Goal: Task Accomplishment & Management: Complete application form

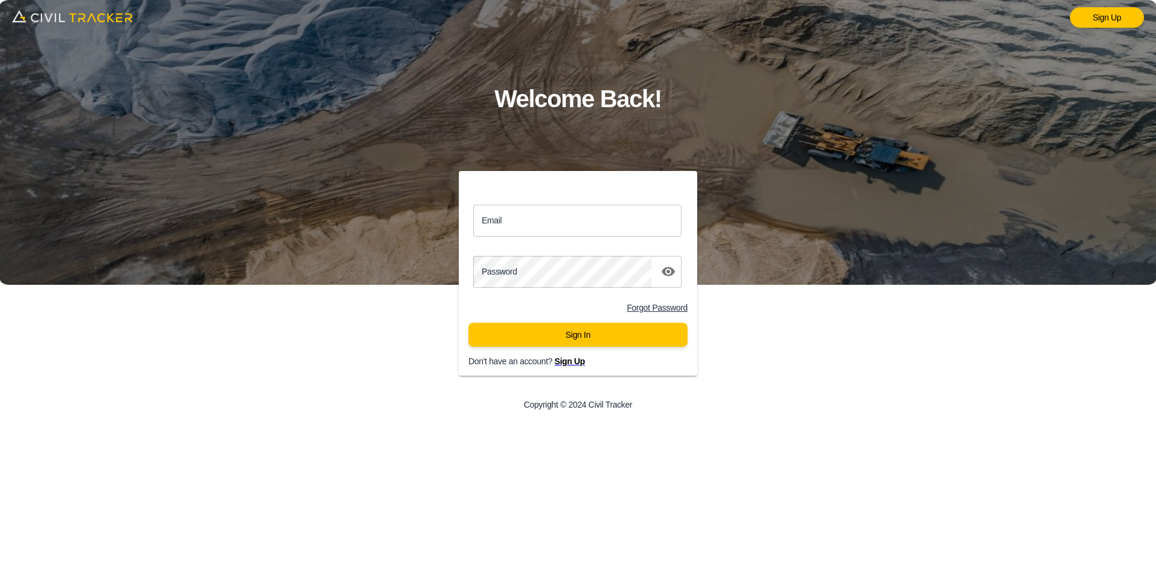
click at [523, 219] on input "Email" at bounding box center [577, 221] width 208 height 32
click at [556, 229] on input "Email" at bounding box center [577, 221] width 208 height 32
paste input "jason.dewit@graham.ca"
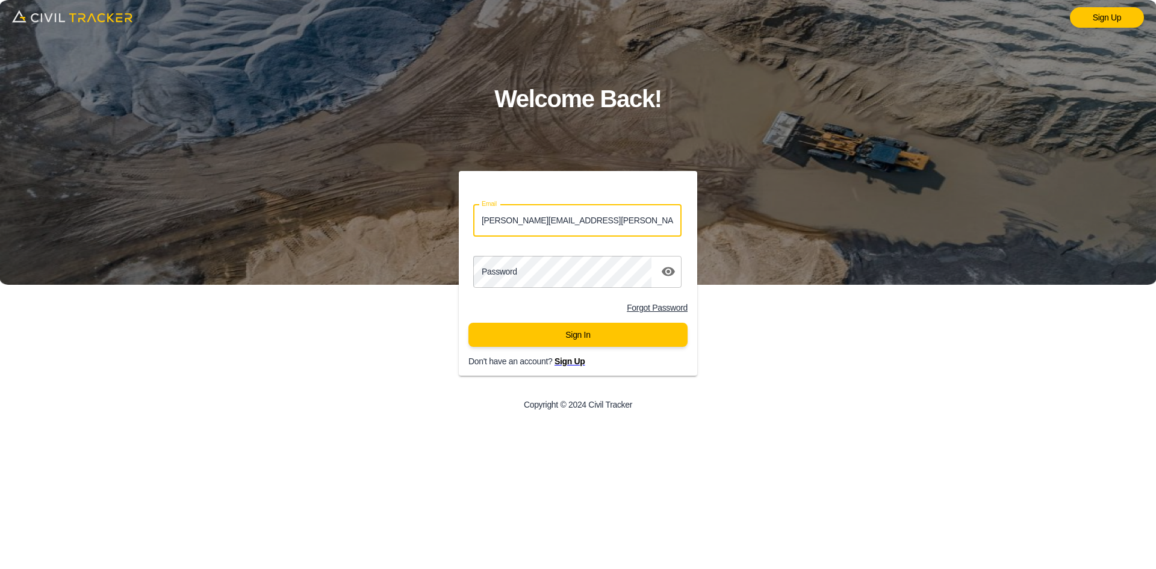
type input "jason.dewit@graham.ca"
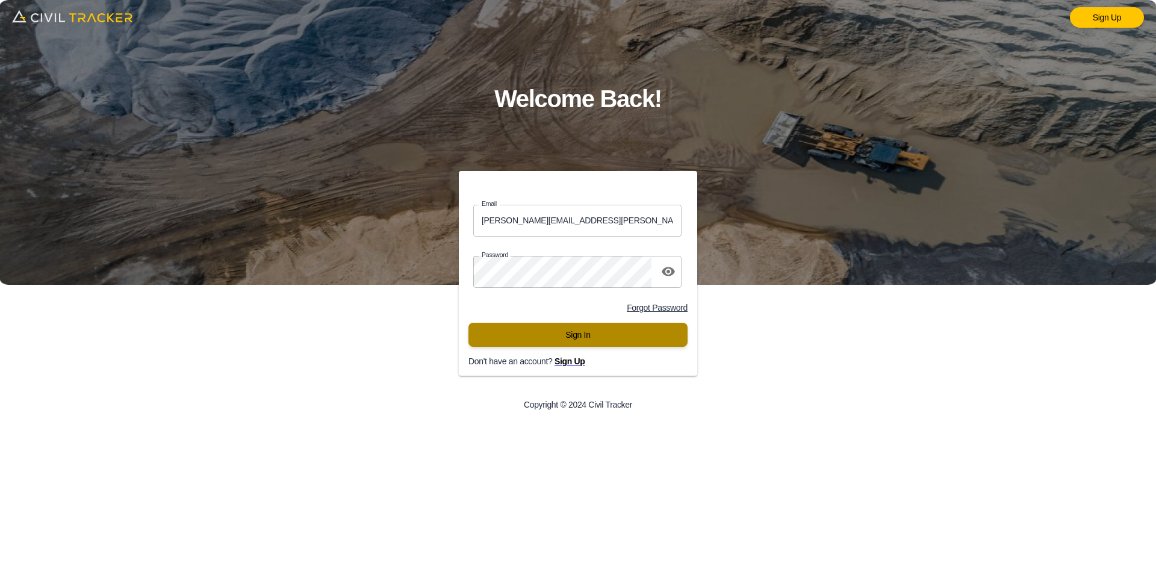
click at [575, 329] on button "Sign In" at bounding box center [578, 335] width 219 height 24
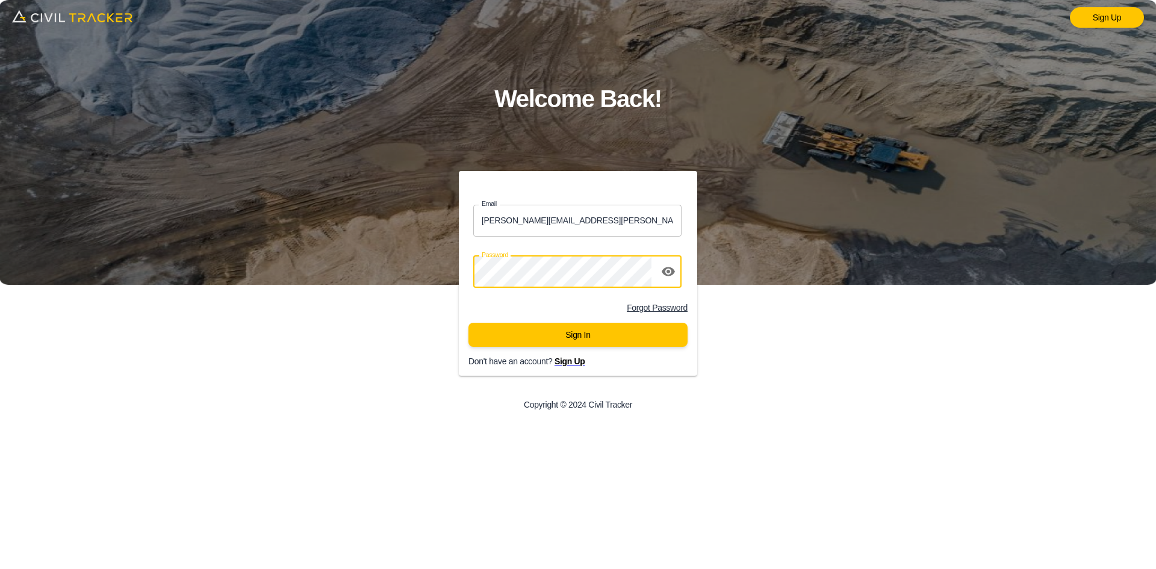
click at [573, 355] on div "Sign In" at bounding box center [578, 340] width 239 height 34
click at [571, 342] on button "Sign In" at bounding box center [578, 335] width 219 height 24
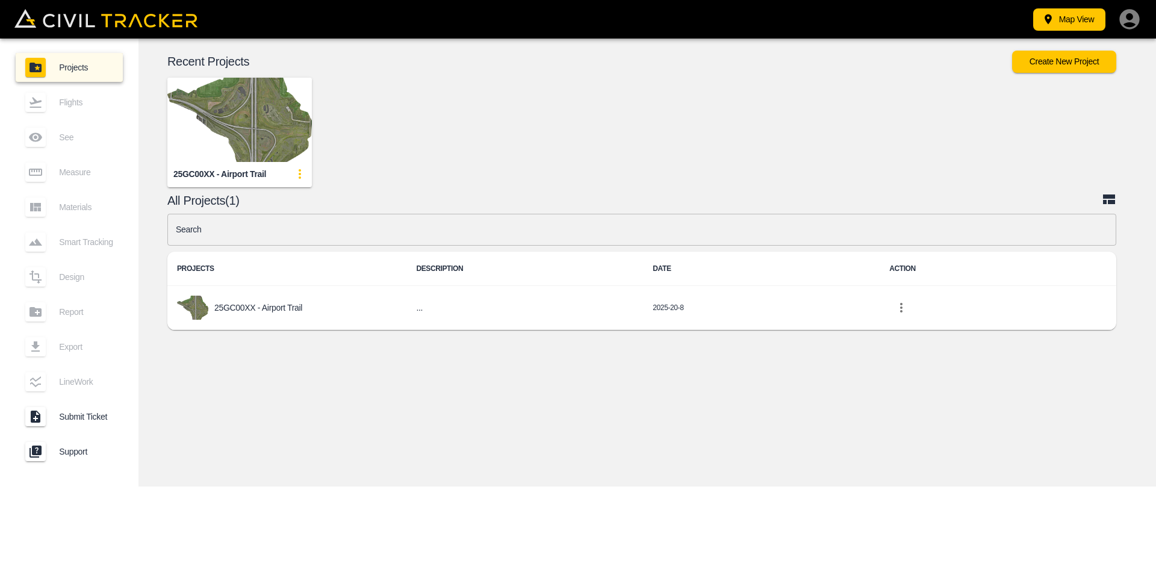
click at [215, 115] on img "button" at bounding box center [239, 120] width 145 height 84
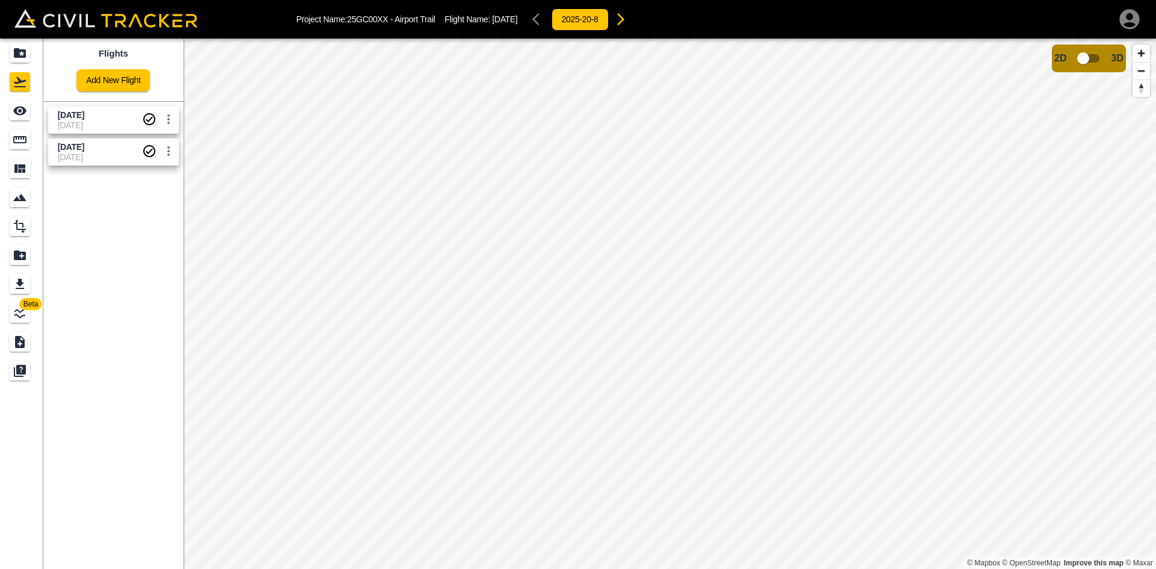
click at [123, 80] on link "Add New Flight" at bounding box center [112, 80] width 73 height 22
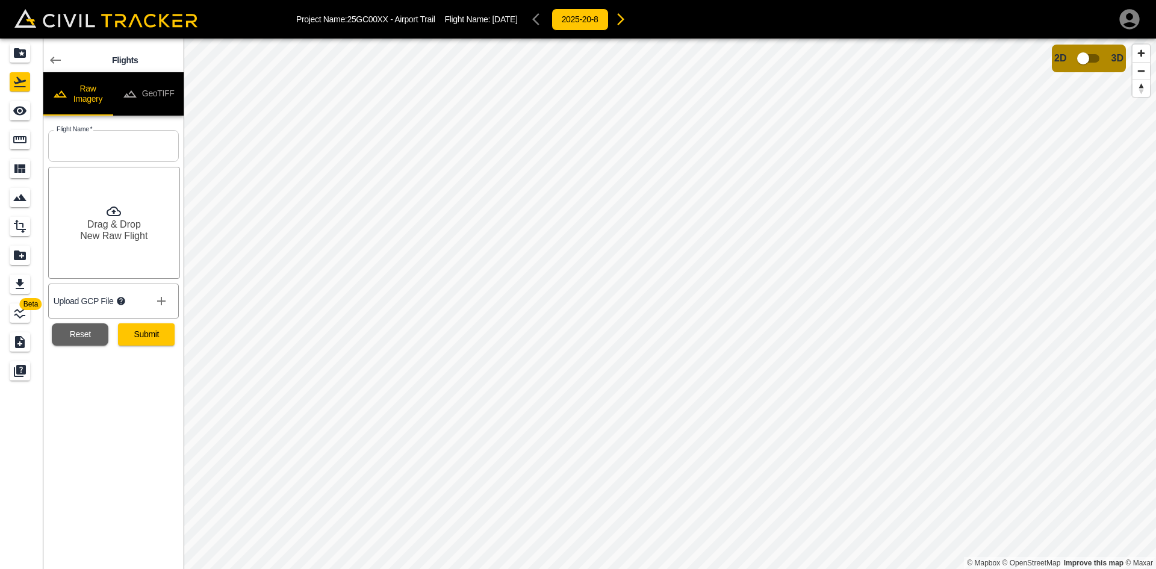
click at [149, 86] on button "GeoTIFF" at bounding box center [148, 93] width 70 height 43
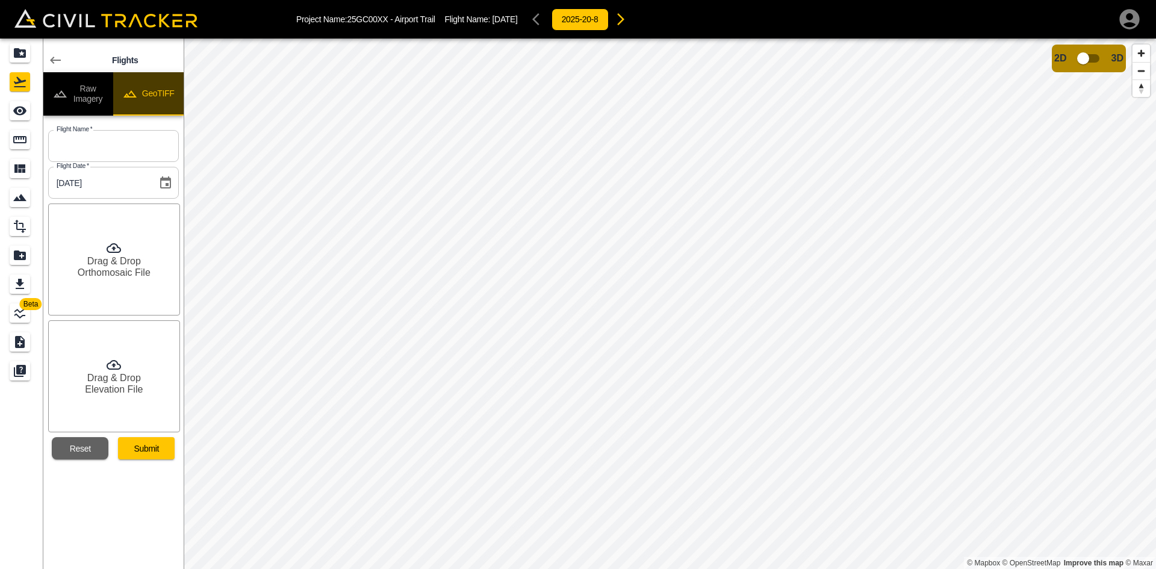
click at [149, 86] on button "GeoTIFF" at bounding box center [148, 93] width 70 height 43
drag, startPoint x: 140, startPoint y: 143, endPoint x: 134, endPoint y: 138, distance: 8.1
click at [140, 143] on input "text" at bounding box center [113, 146] width 131 height 32
type input "[DATE]"
click at [120, 278] on h6 "Orthomosaic File" at bounding box center [114, 272] width 73 height 11
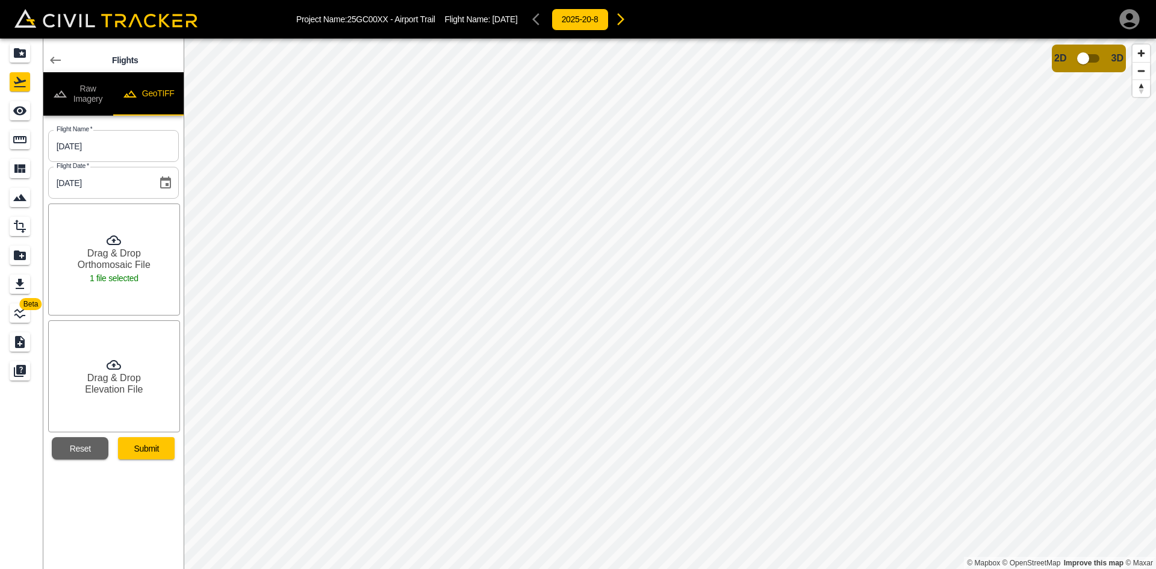
click at [129, 378] on h6 "Drag & Drop" at bounding box center [114, 377] width 54 height 11
click at [143, 447] on button "Submit" at bounding box center [146, 448] width 57 height 22
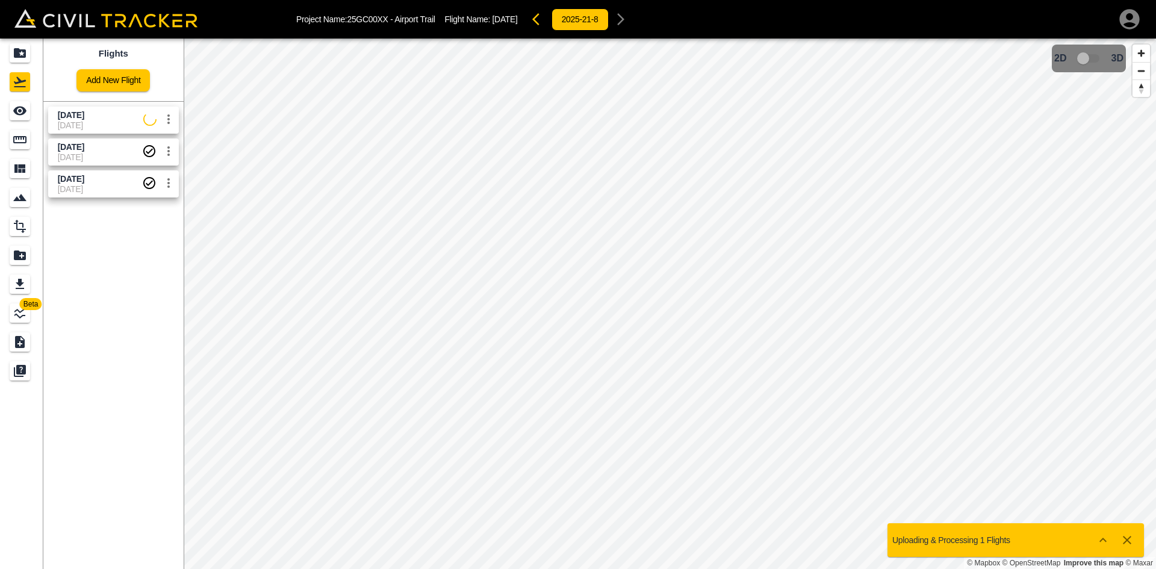
click at [1131, 22] on icon "button" at bounding box center [1130, 19] width 20 height 20
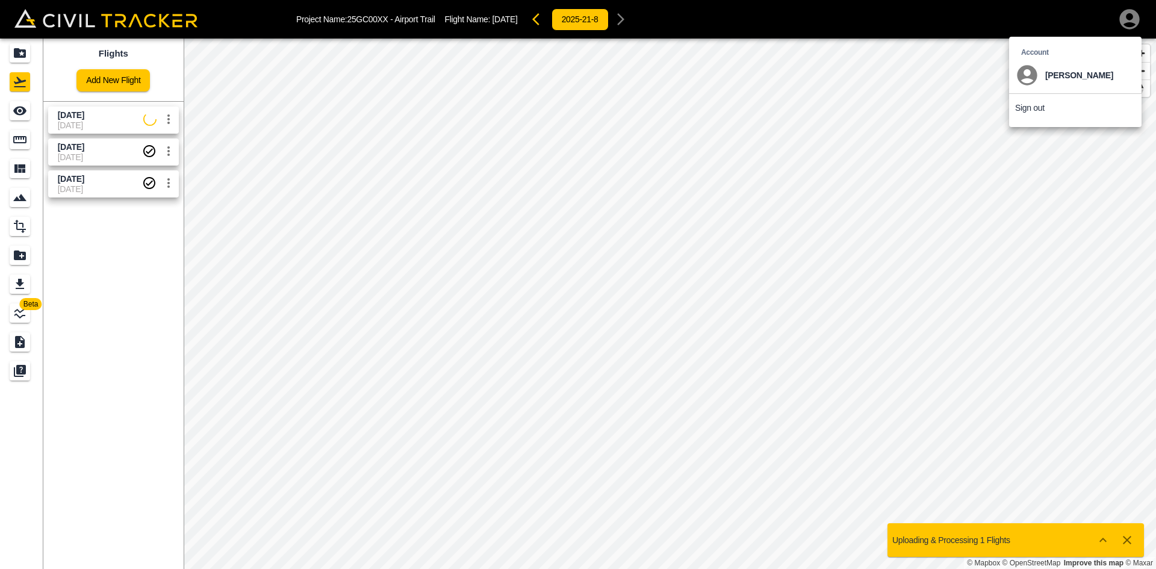
drag, startPoint x: 1033, startPoint y: 107, endPoint x: 1026, endPoint y: 110, distance: 7.3
click at [1031, 107] on p "Sign out" at bounding box center [1030, 108] width 30 height 10
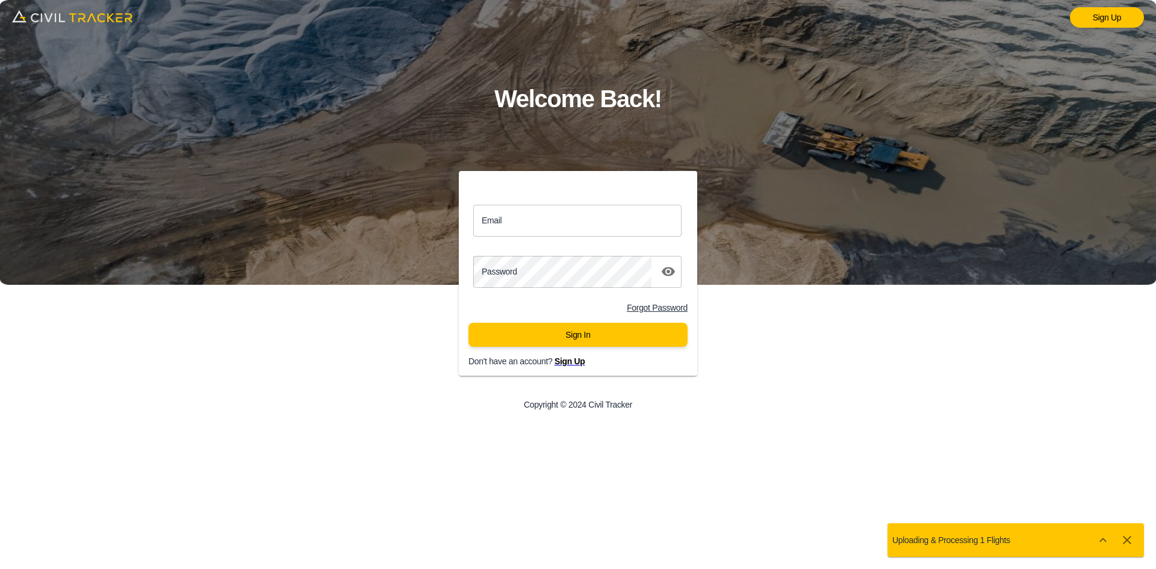
click at [570, 223] on input "Email" at bounding box center [577, 221] width 208 height 32
click at [570, 219] on input "Email" at bounding box center [577, 221] width 208 height 32
paste input "[PERSON_NAME][EMAIL_ADDRESS][PERSON_NAME][PERSON_NAME][DOMAIN_NAME]"
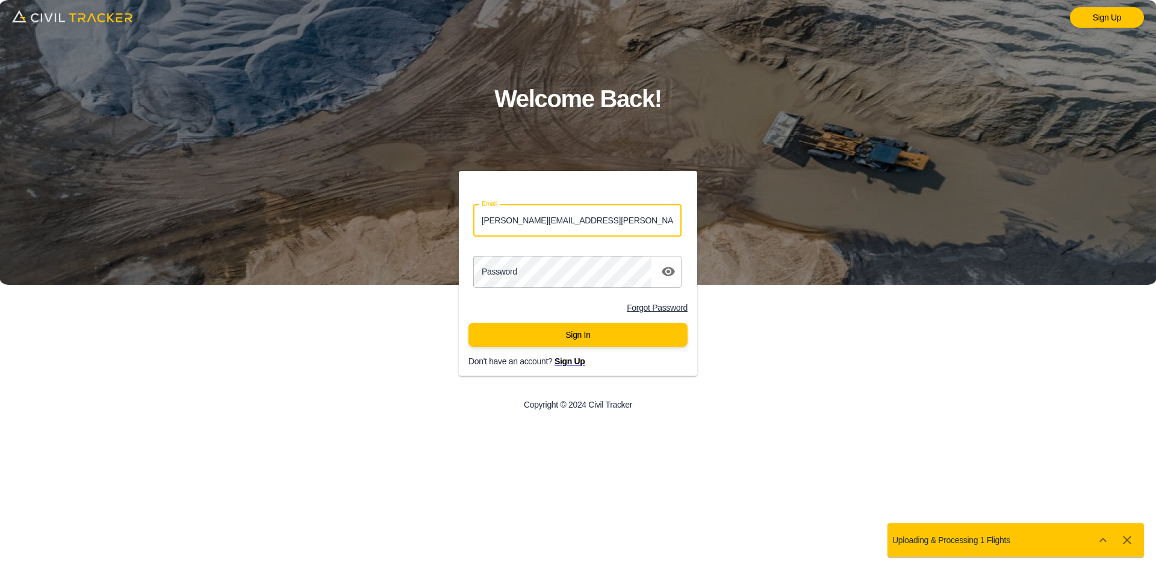
type input "[PERSON_NAME][EMAIL_ADDRESS][PERSON_NAME][PERSON_NAME][DOMAIN_NAME]"
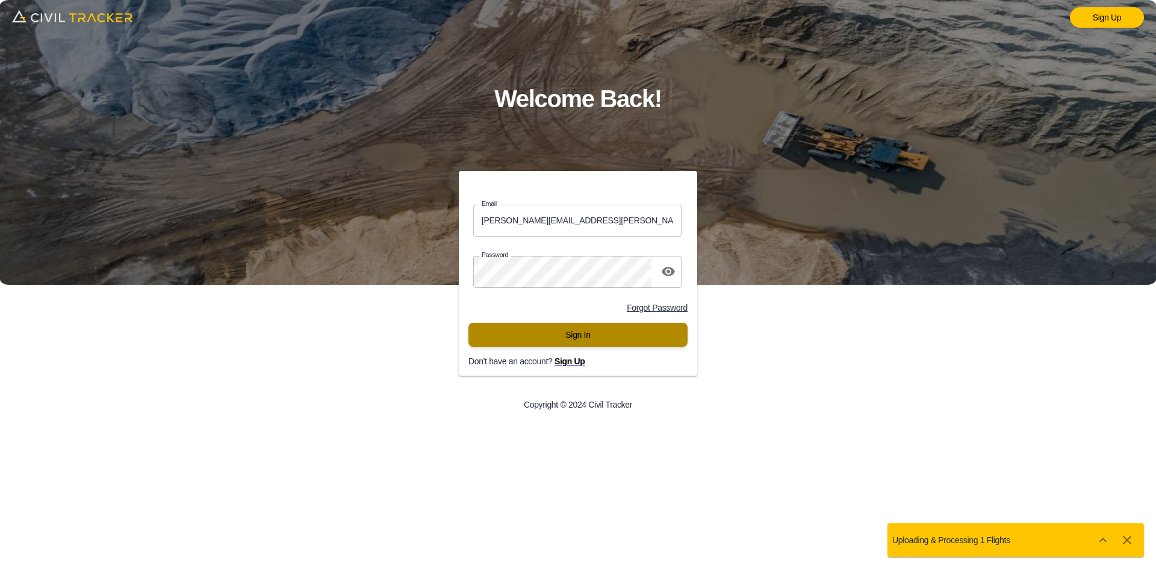
click at [529, 330] on button "Sign In" at bounding box center [578, 335] width 219 height 24
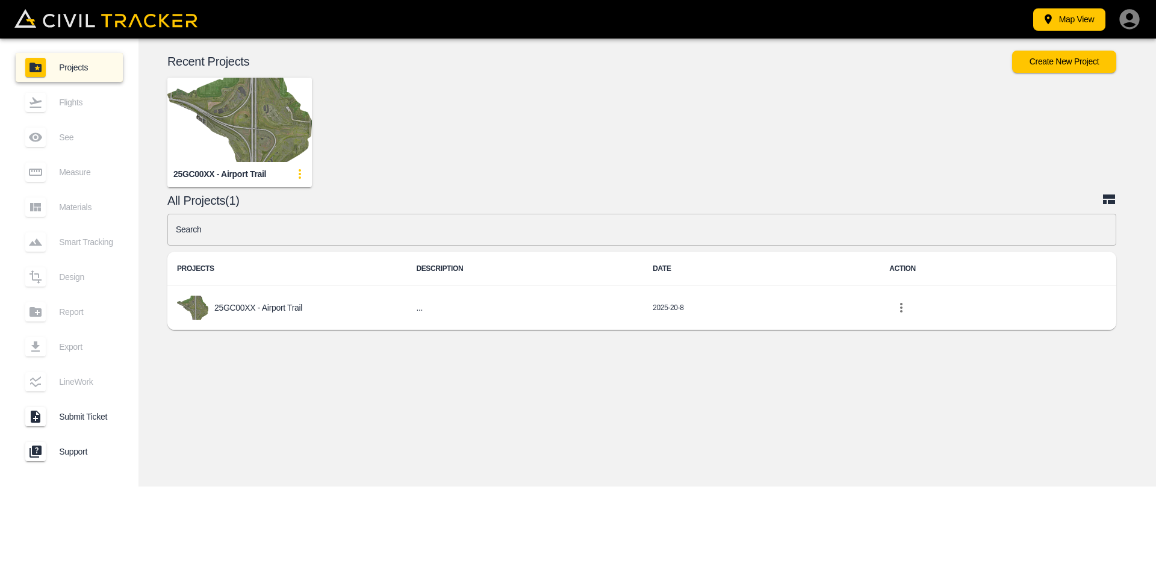
click at [248, 116] on img "button" at bounding box center [239, 120] width 145 height 84
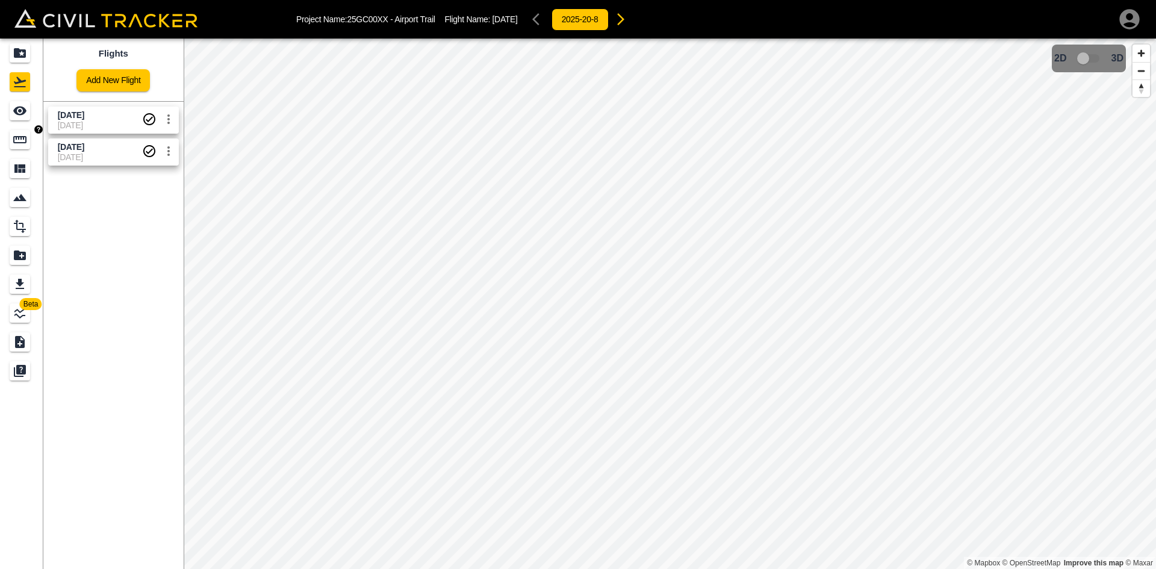
click at [22, 142] on icon "Measure" at bounding box center [20, 140] width 14 height 14
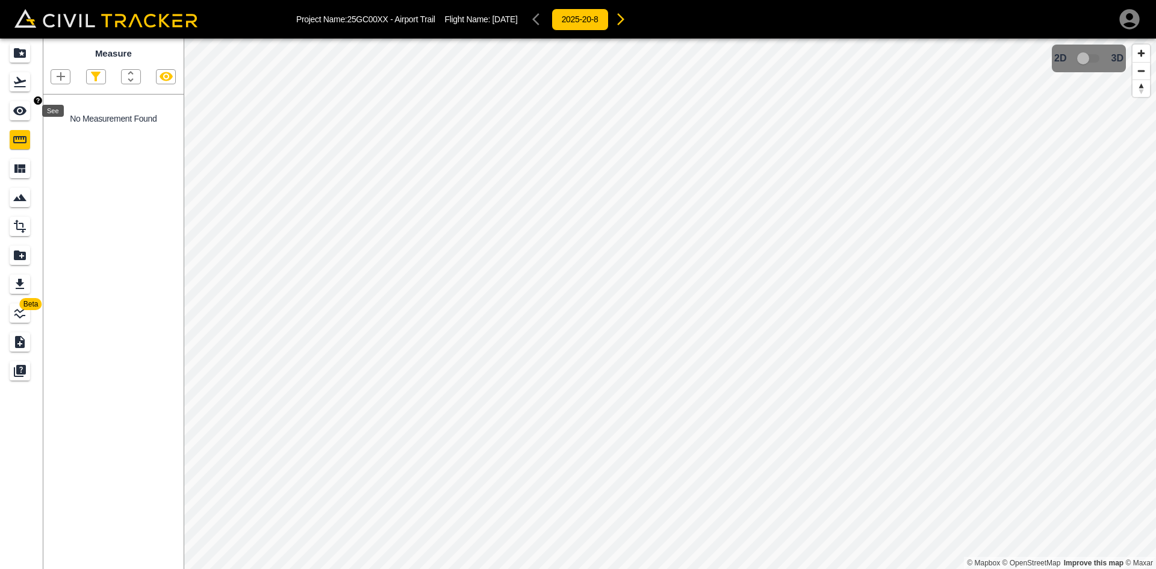
click at [24, 111] on icon "See" at bounding box center [19, 111] width 13 height 9
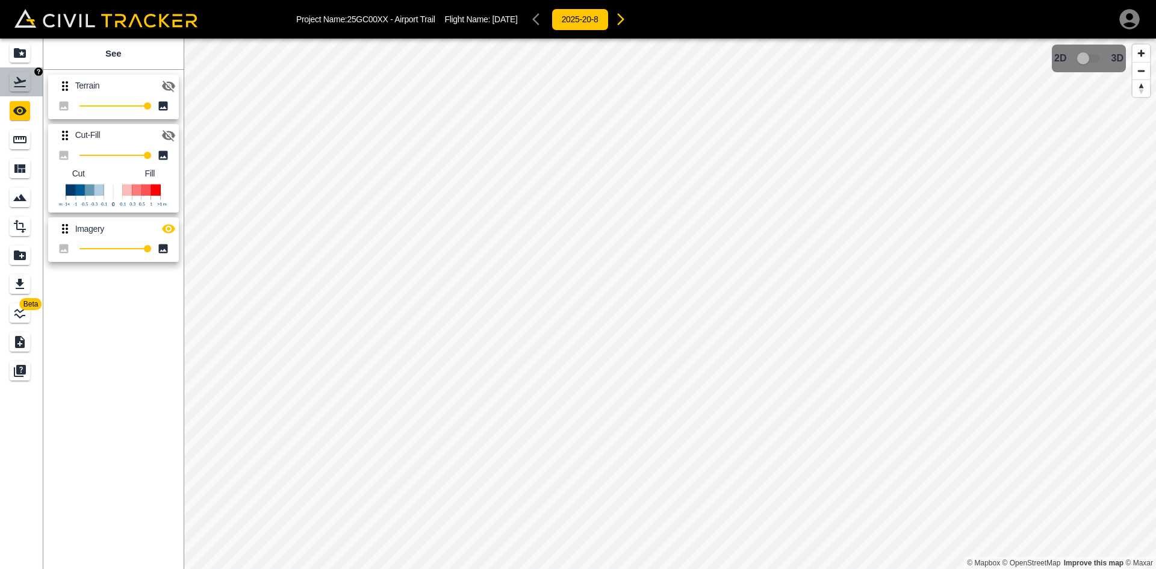
click at [14, 71] on link at bounding box center [21, 81] width 43 height 29
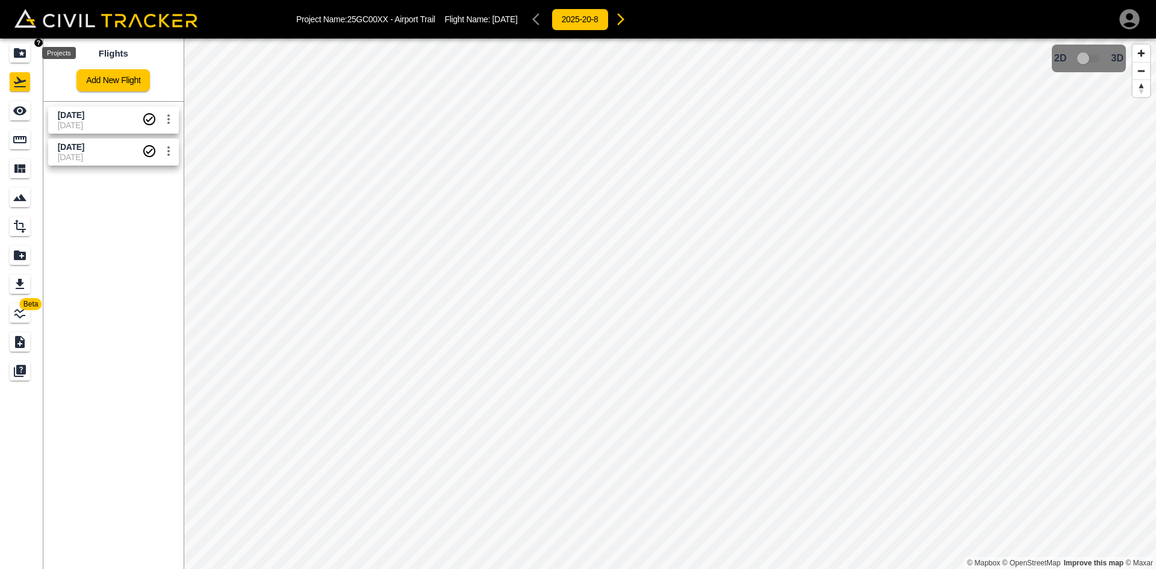
click at [20, 52] on icon "Projects" at bounding box center [20, 53] width 12 height 10
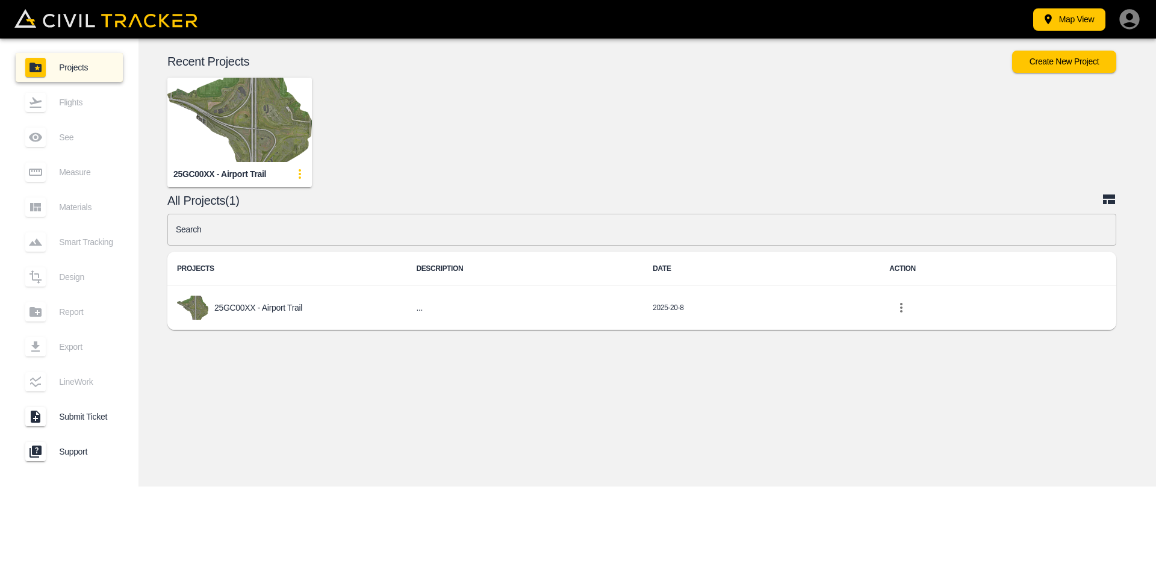
click at [1068, 66] on button "Create New Project" at bounding box center [1064, 62] width 104 height 22
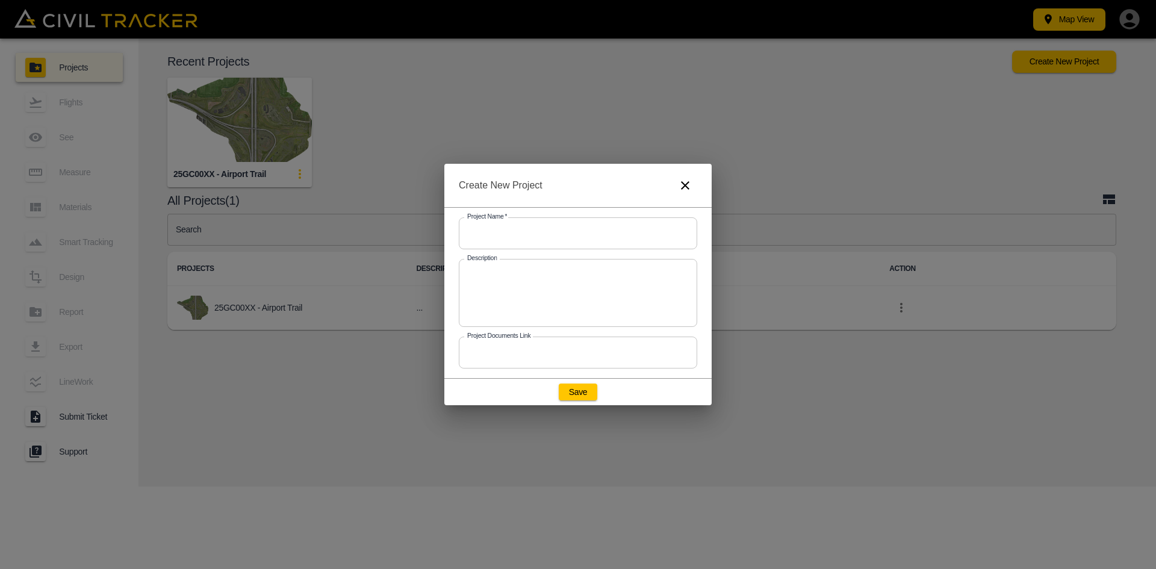
click at [684, 184] on icon "button" at bounding box center [685, 185] width 8 height 8
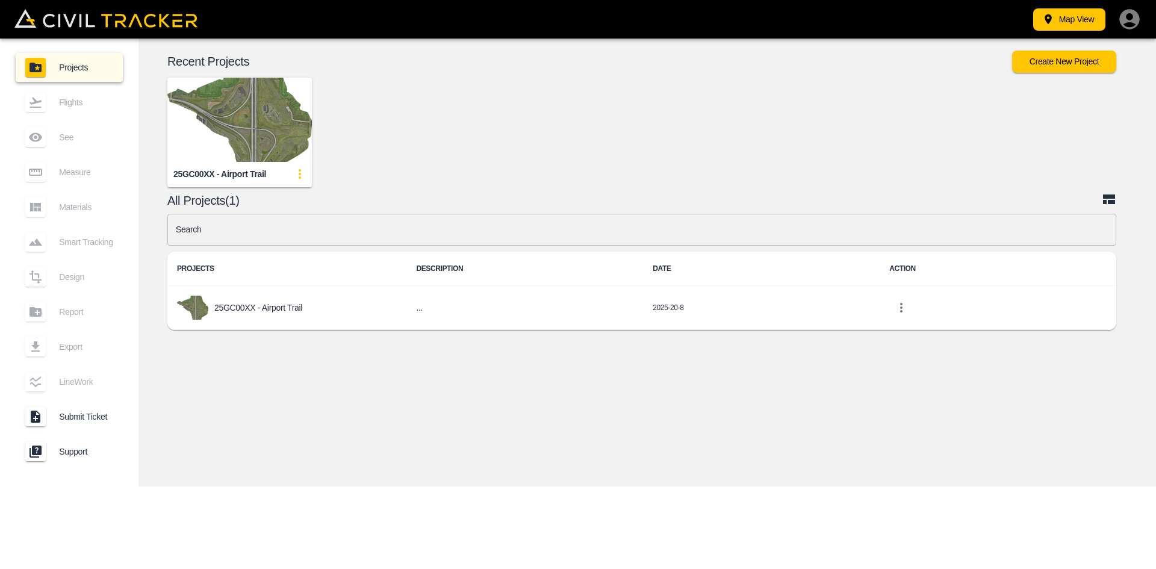
click at [252, 122] on img "button" at bounding box center [239, 120] width 145 height 84
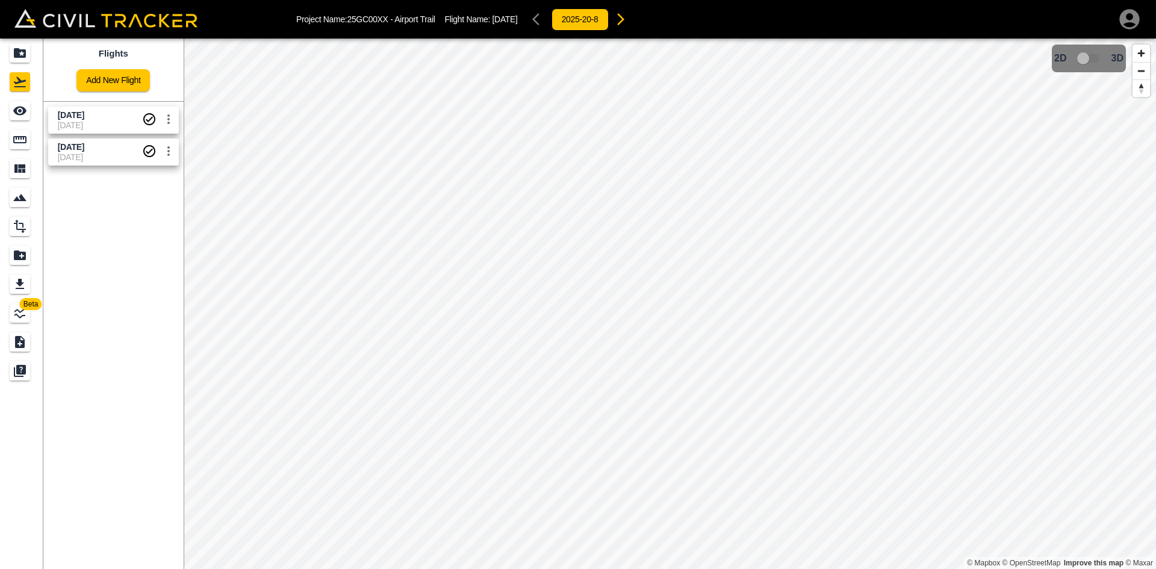
click at [119, 84] on link "Add New Flight" at bounding box center [112, 80] width 73 height 22
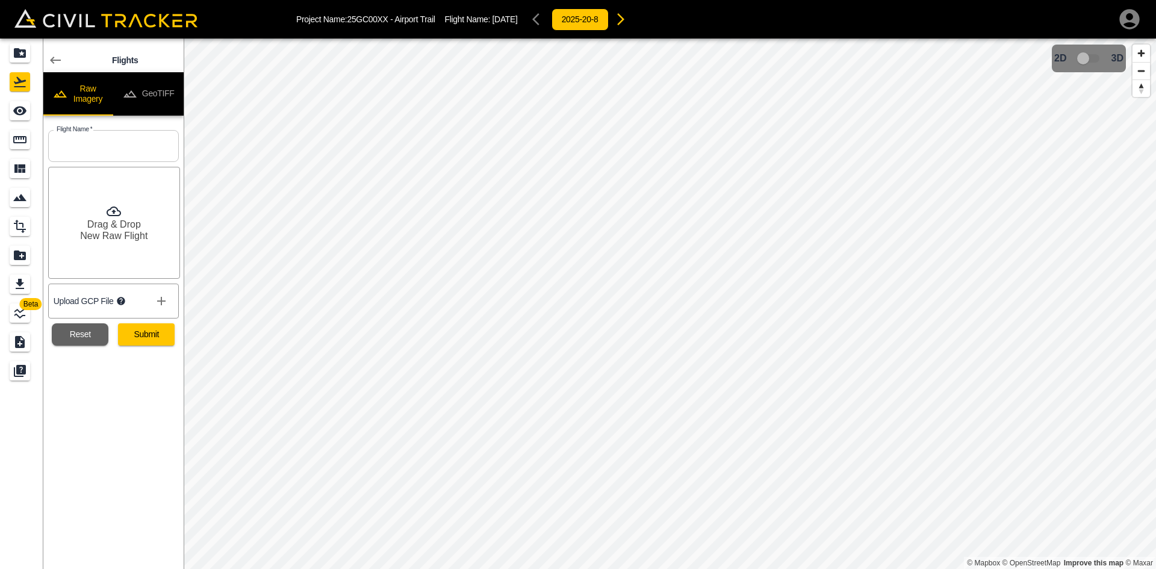
click at [145, 90] on button "GeoTIFF" at bounding box center [148, 93] width 70 height 43
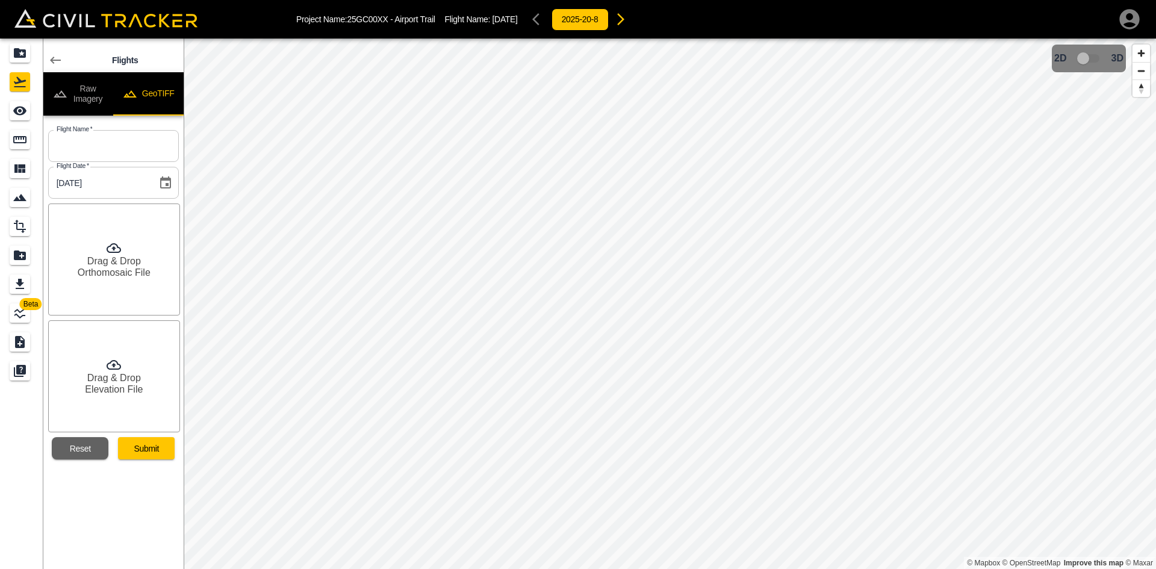
click at [133, 147] on input "text" at bounding box center [113, 146] width 131 height 32
click at [114, 144] on input "Aug" at bounding box center [113, 146] width 131 height 32
type input "[DATE]"
click at [98, 278] on h6 "Orthomosaic File" at bounding box center [114, 272] width 73 height 11
click at [1133, 18] on icon "button" at bounding box center [1130, 19] width 24 height 24
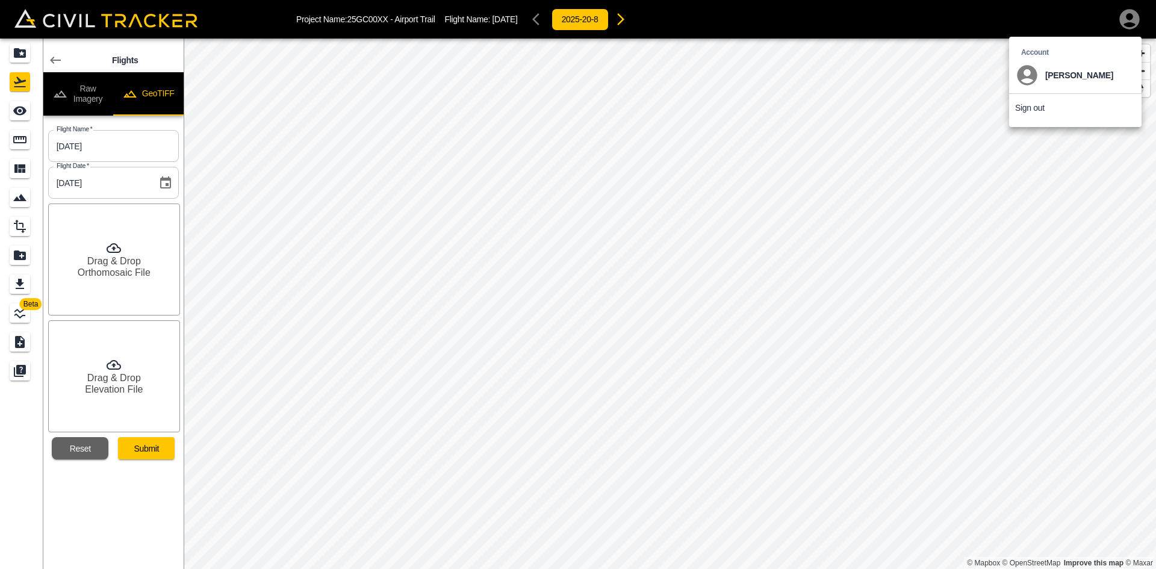
click at [1035, 108] on p "Sign out" at bounding box center [1030, 108] width 30 height 10
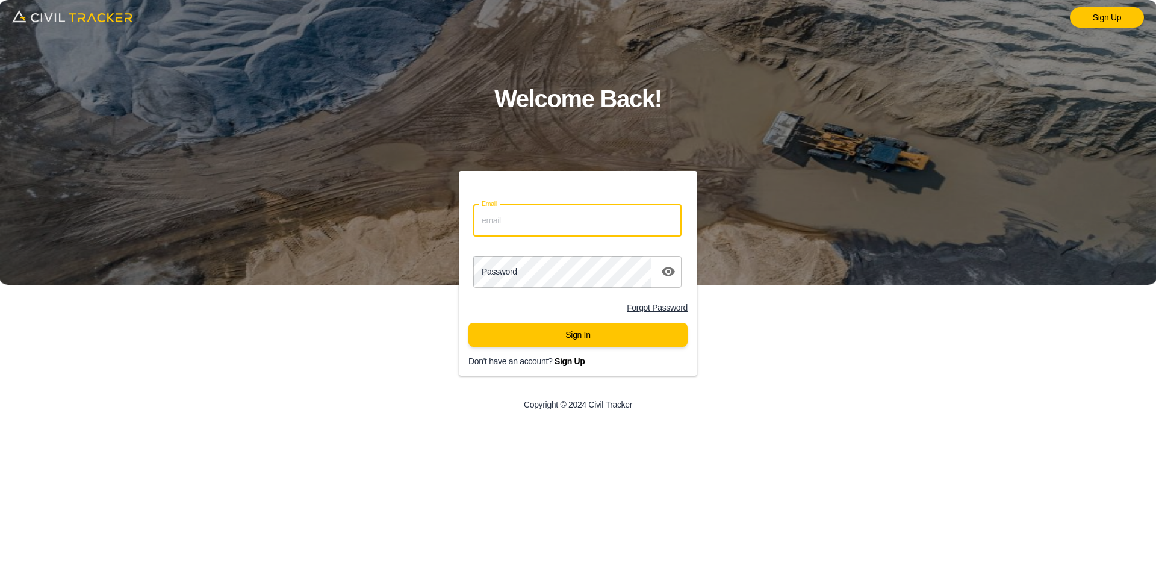
drag, startPoint x: 591, startPoint y: 217, endPoint x: 618, endPoint y: 237, distance: 33.3
click at [591, 216] on input "Email" at bounding box center [577, 221] width 208 height 32
click at [237, 230] on div "Sign Up Welcome Back! Email support@civiltracker.xyz Email Password password Fo…" at bounding box center [578, 284] width 1156 height 569
paste input "jason.dewit@graham.ca"
type input "jason.dewit@graham.ca"
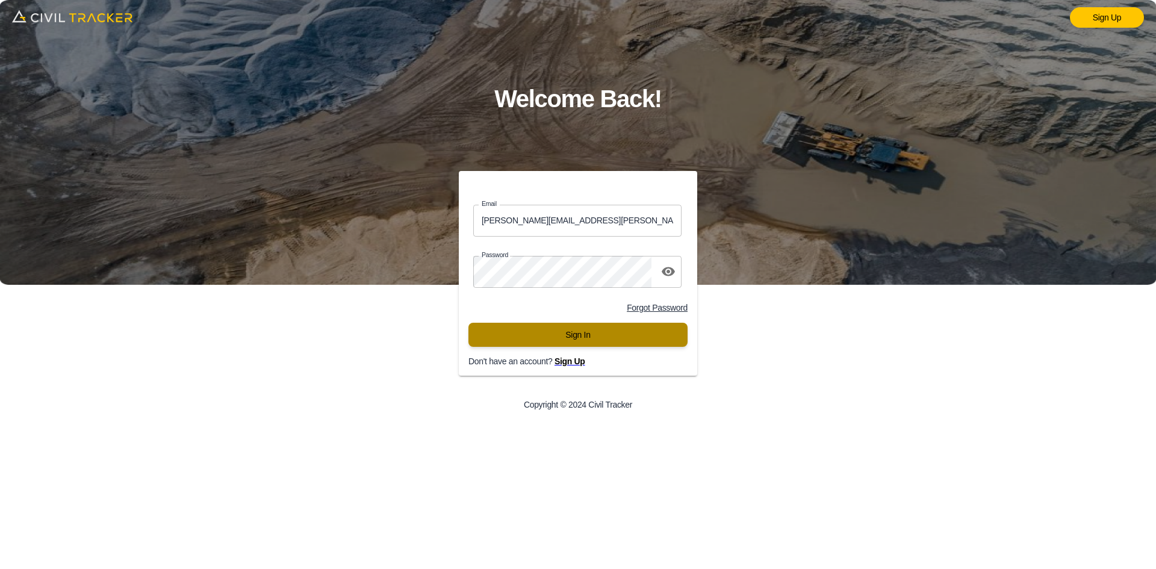
click at [599, 345] on button "Sign In" at bounding box center [578, 335] width 219 height 24
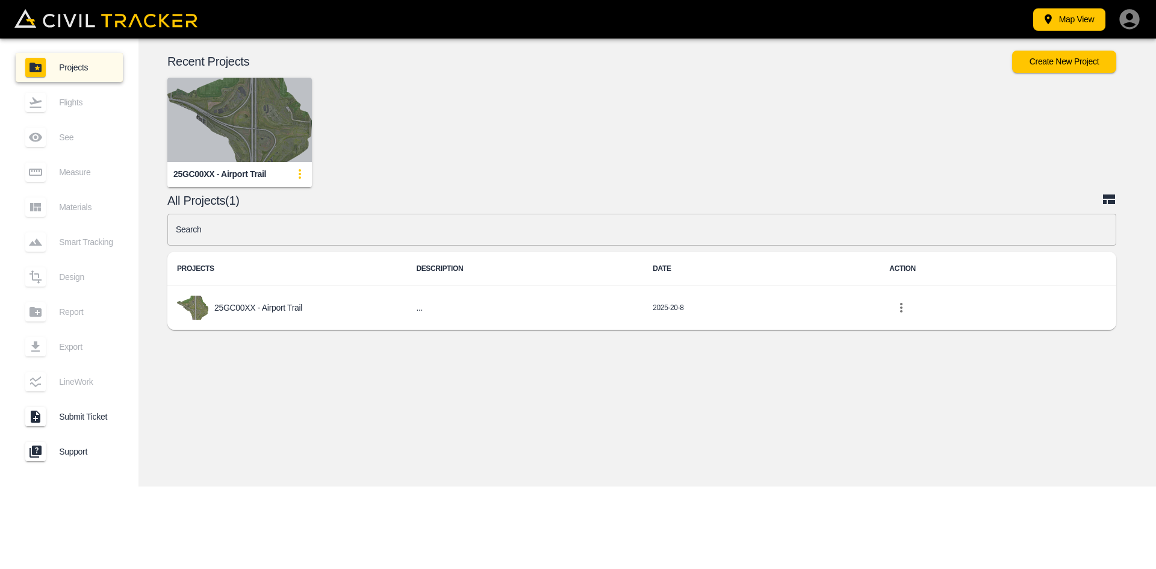
click at [271, 110] on img "button" at bounding box center [239, 120] width 145 height 84
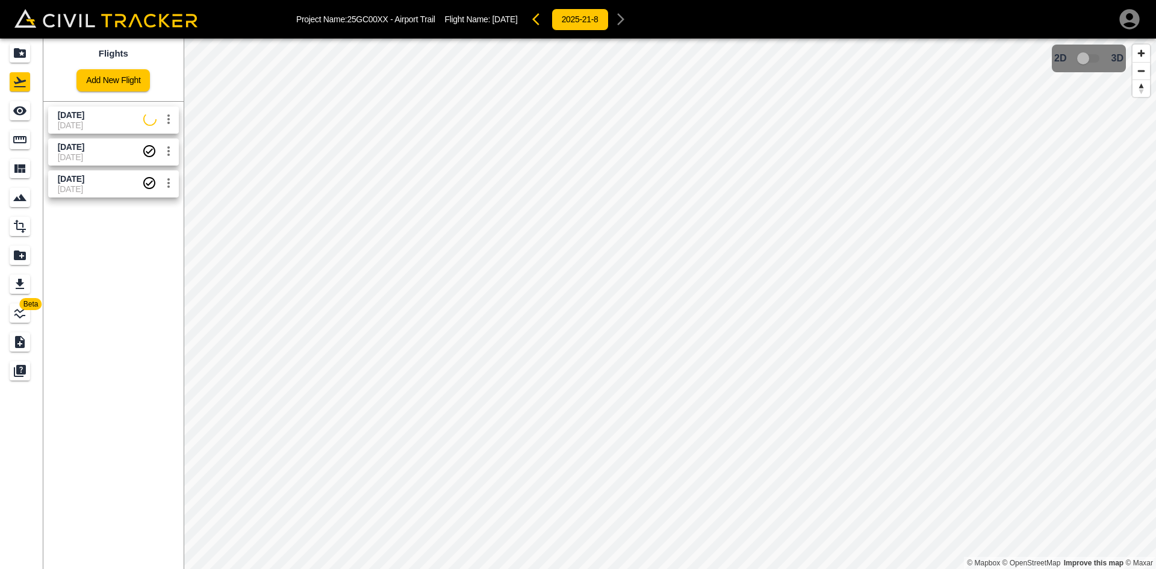
click at [101, 126] on span "[DATE]" at bounding box center [101, 125] width 86 height 10
click at [25, 115] on icon "See" at bounding box center [20, 111] width 14 height 14
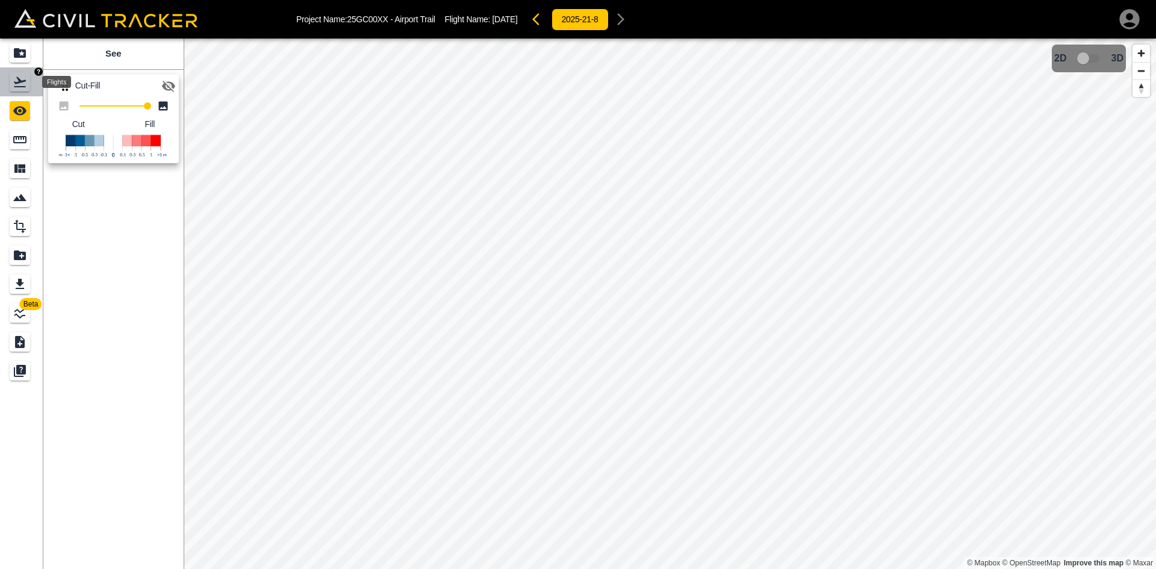
click at [26, 80] on icon "Flights" at bounding box center [20, 82] width 14 height 14
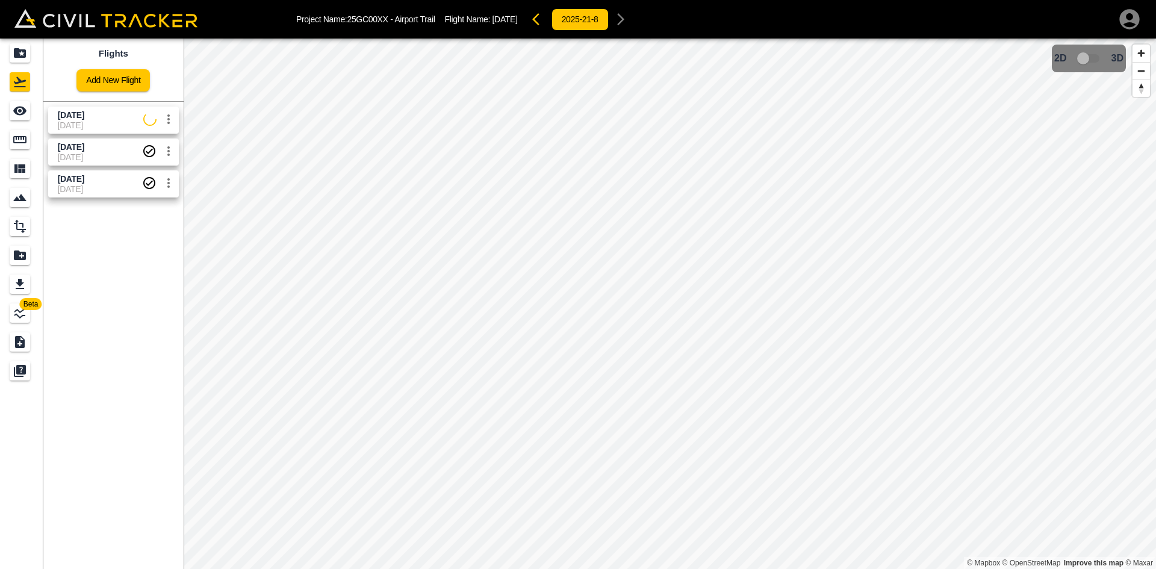
click at [102, 120] on span "[DATE]" at bounding box center [101, 115] width 86 height 11
click at [14, 111] on icon "See" at bounding box center [19, 111] width 13 height 9
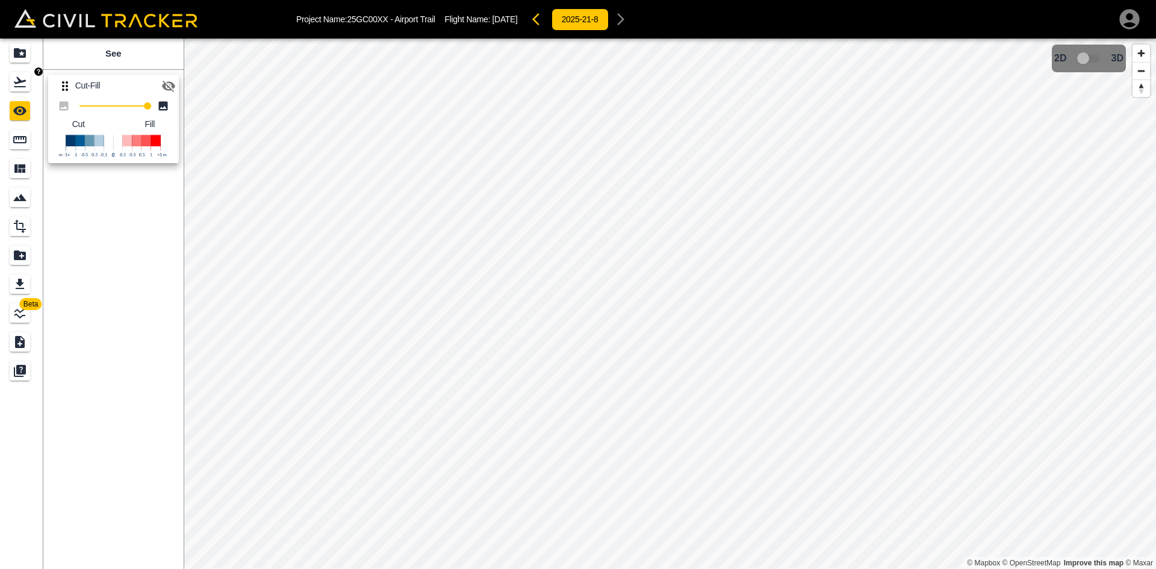
click at [13, 85] on icon "Flights" at bounding box center [20, 82] width 14 height 14
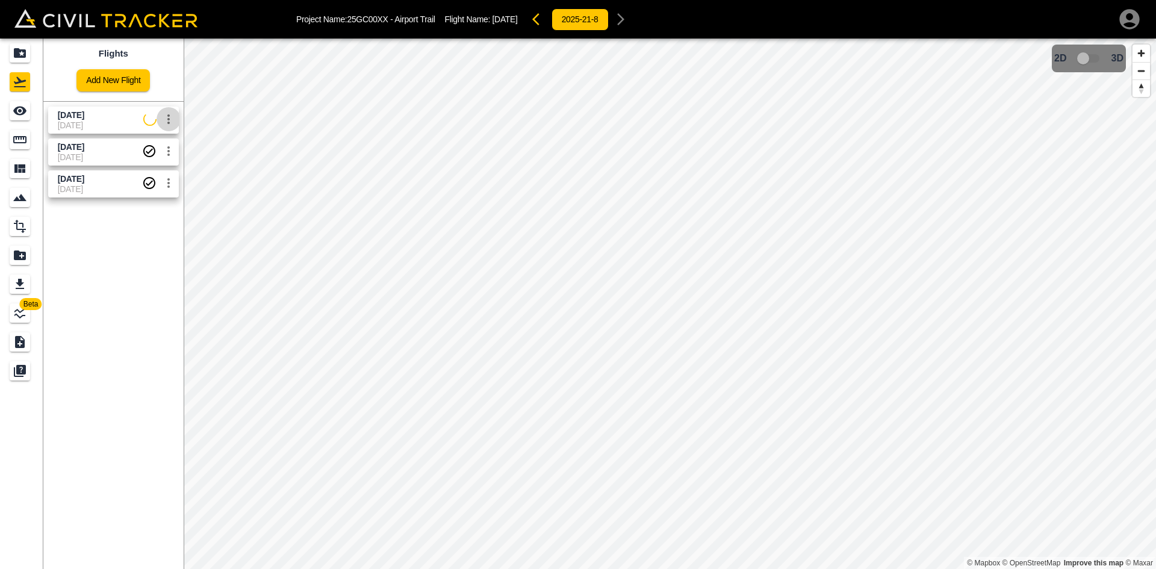
click at [166, 122] on icon "settings" at bounding box center [168, 119] width 14 height 14
click at [148, 163] on h6 "Delete" at bounding box center [156, 164] width 30 height 7
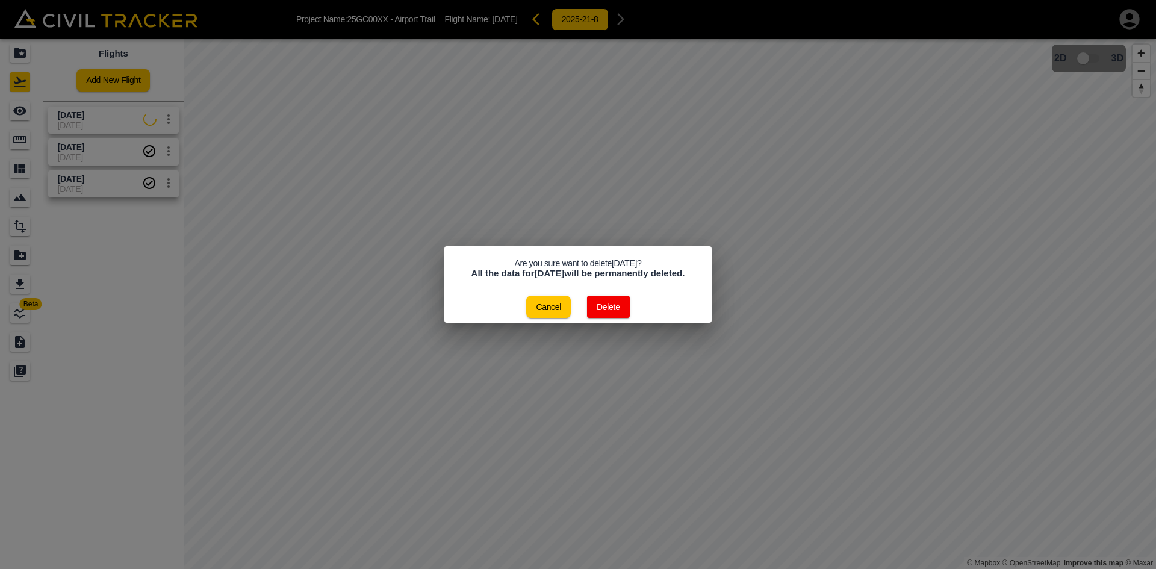
click at [608, 317] on button "Delete" at bounding box center [608, 307] width 43 height 22
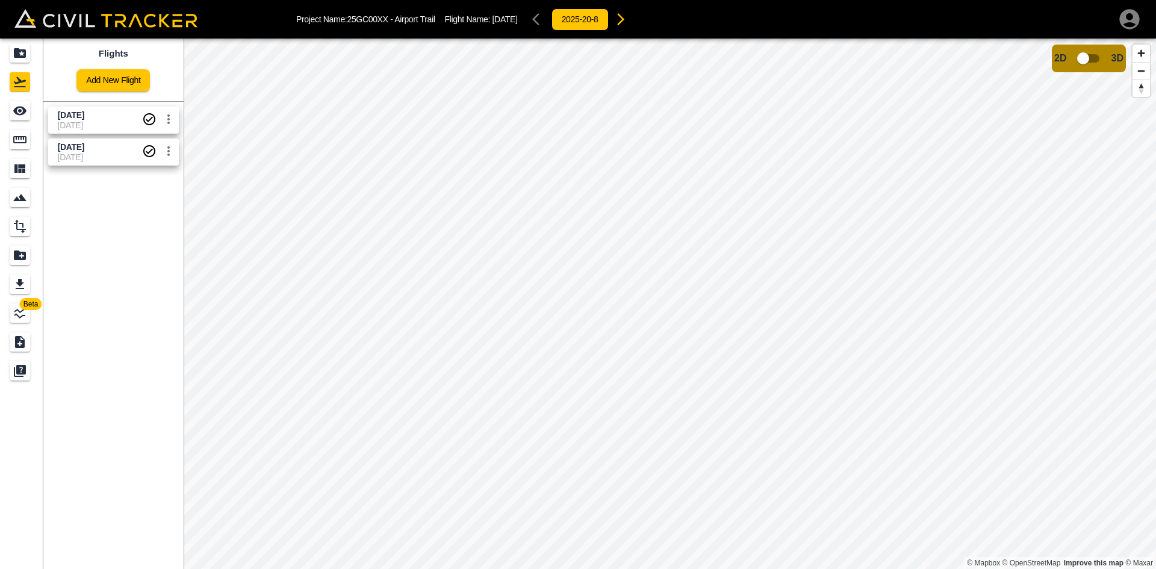
click at [119, 77] on link "Add New Flight" at bounding box center [112, 80] width 73 height 22
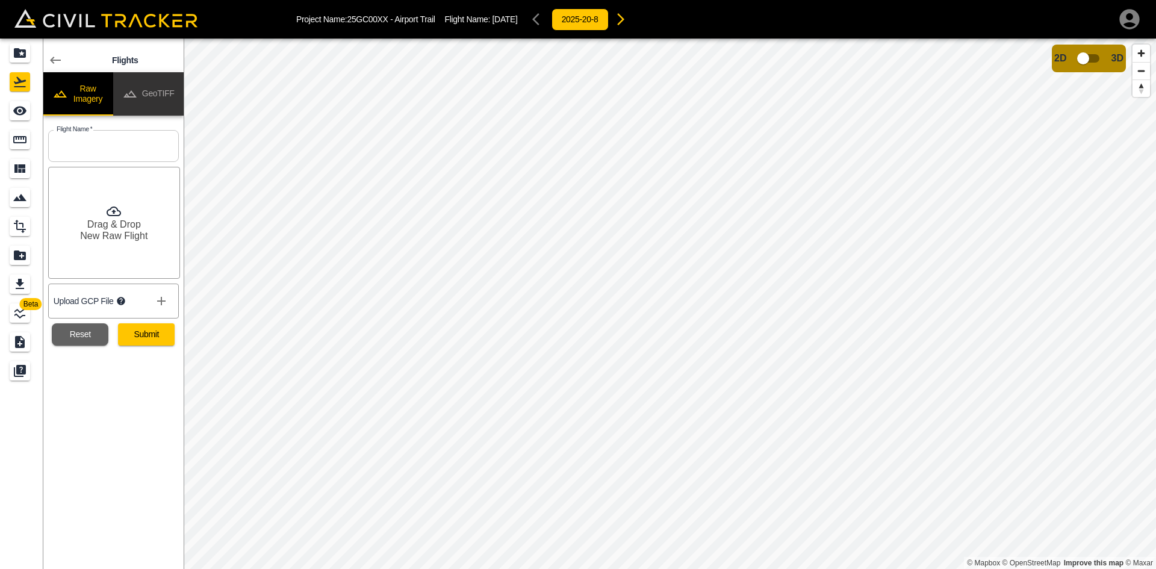
click at [171, 82] on button "GeoTIFF" at bounding box center [148, 93] width 70 height 43
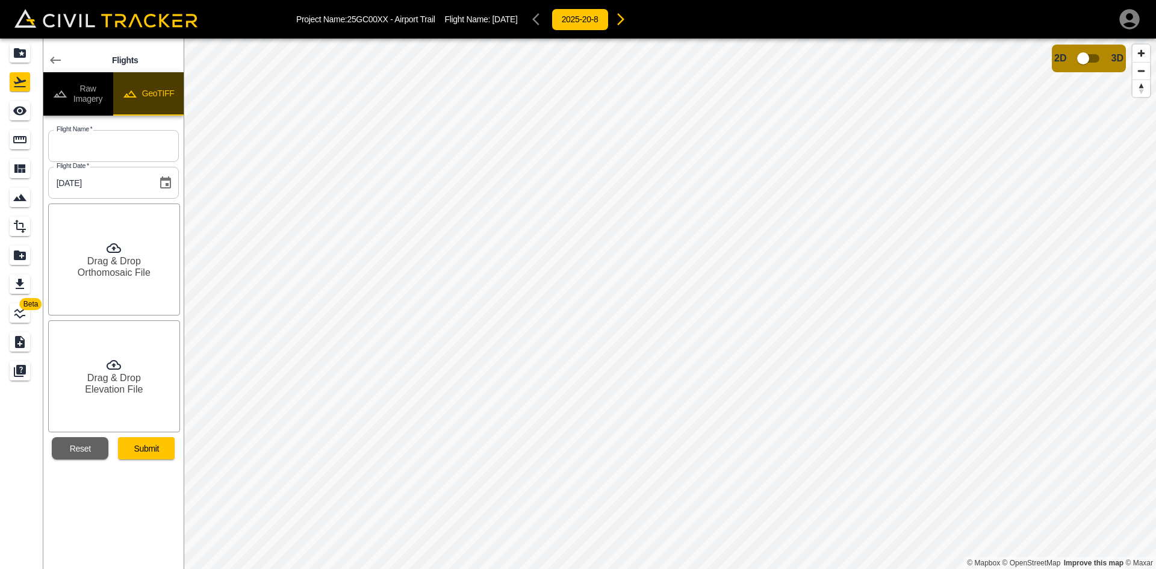
click at [171, 87] on button "GeoTIFF" at bounding box center [148, 93] width 70 height 43
click at [131, 145] on input "text" at bounding box center [113, 146] width 131 height 32
type input "[DATE]"
click at [111, 267] on h6 "Orthomosaic File" at bounding box center [114, 272] width 73 height 11
click at [119, 385] on h6 "Elevation File" at bounding box center [114, 389] width 58 height 11
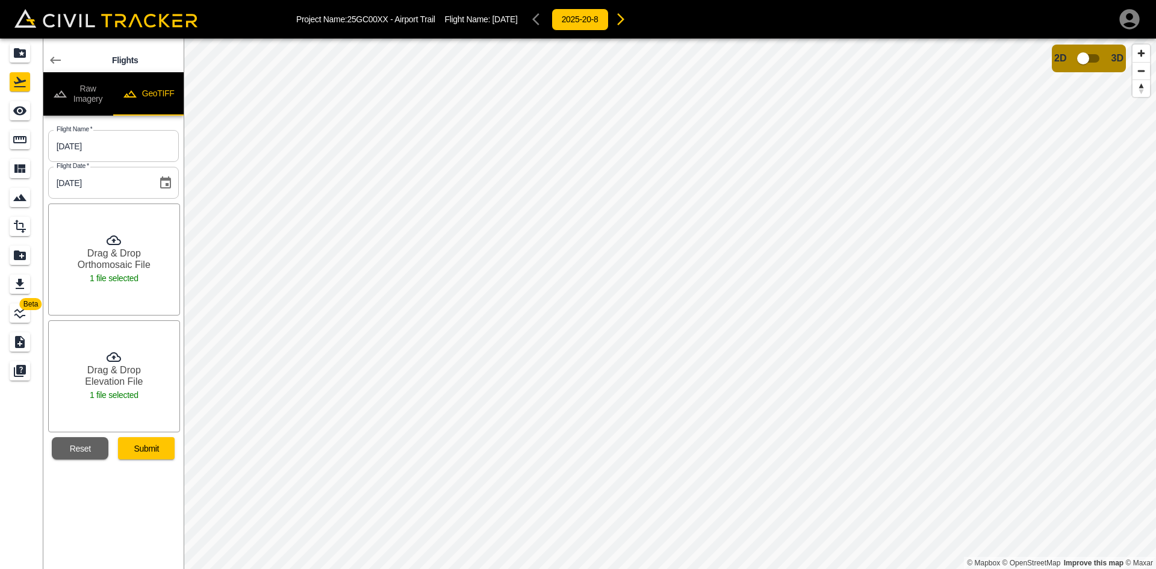
click at [163, 442] on button "Submit" at bounding box center [146, 448] width 57 height 22
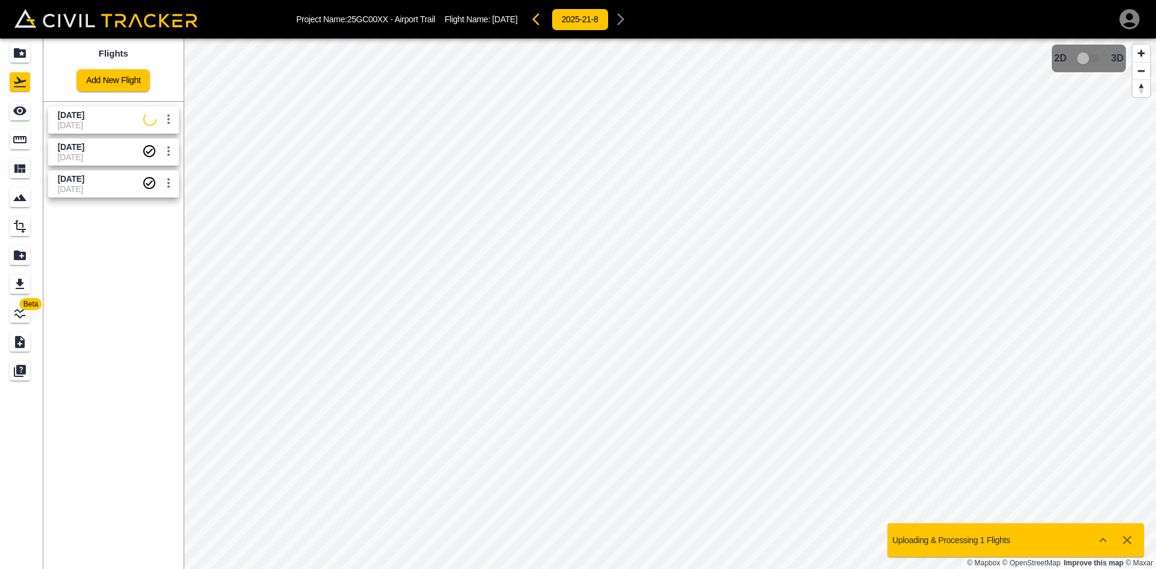
click at [77, 115] on span "[DATE]" at bounding box center [71, 115] width 27 height 10
click at [28, 111] on div "See" at bounding box center [20, 110] width 20 height 19
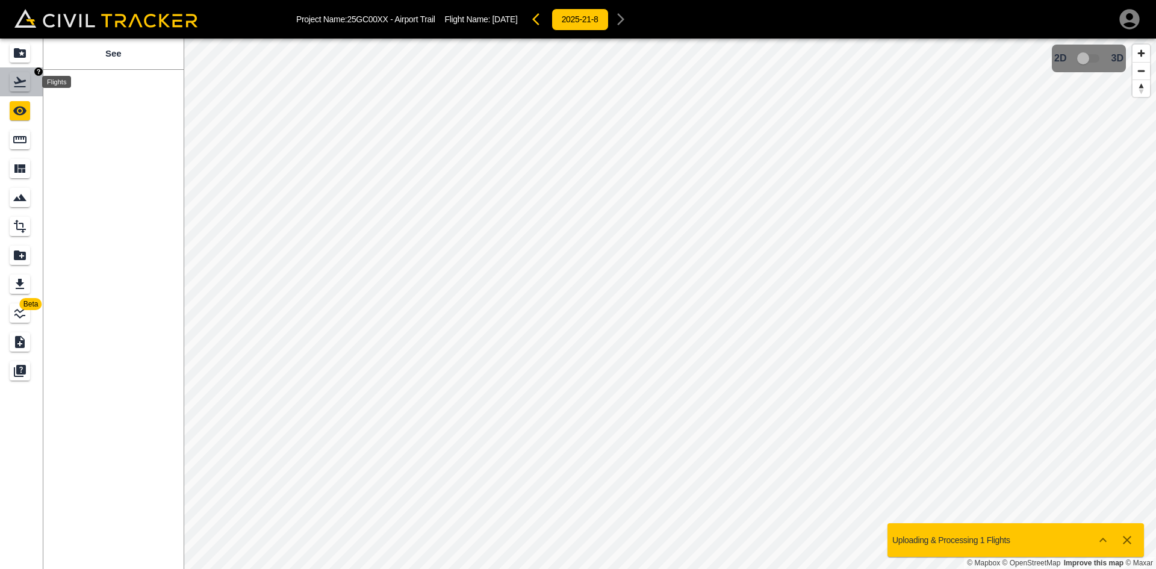
click at [21, 81] on icon "Flights" at bounding box center [20, 82] width 12 height 10
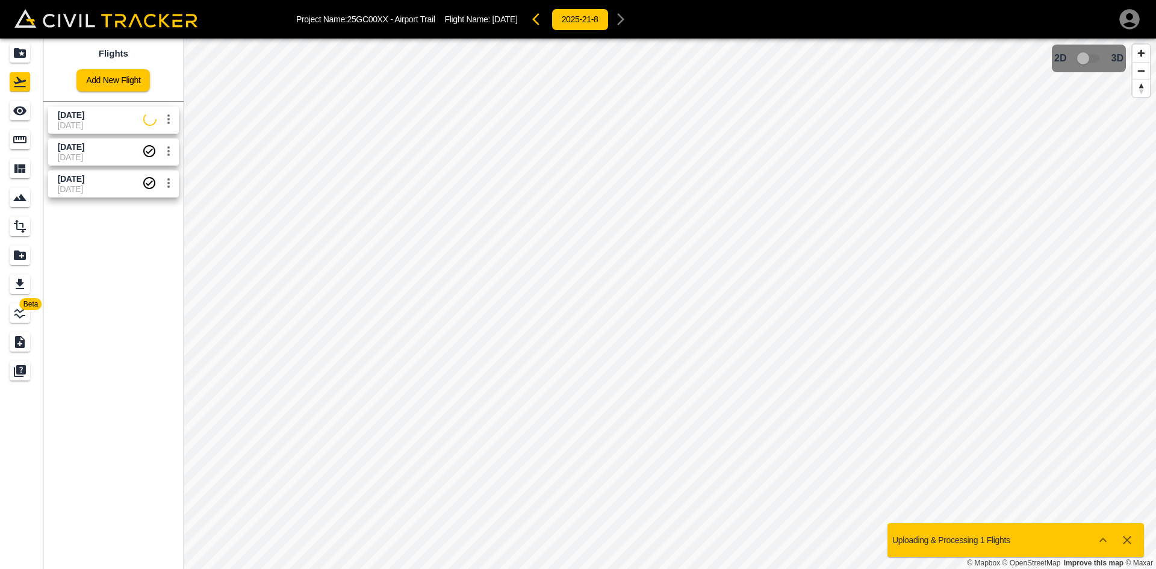
click at [167, 111] on button "settings" at bounding box center [169, 119] width 24 height 24
click at [155, 167] on h6 "Delete" at bounding box center [156, 164] width 30 height 7
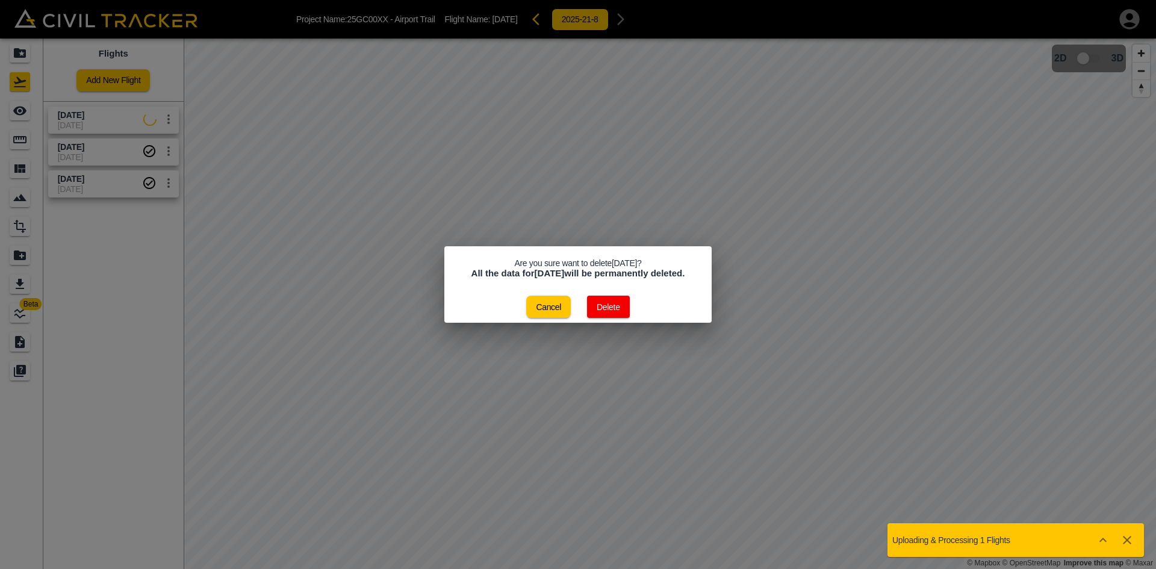
click at [618, 314] on button "Delete" at bounding box center [608, 307] width 43 height 22
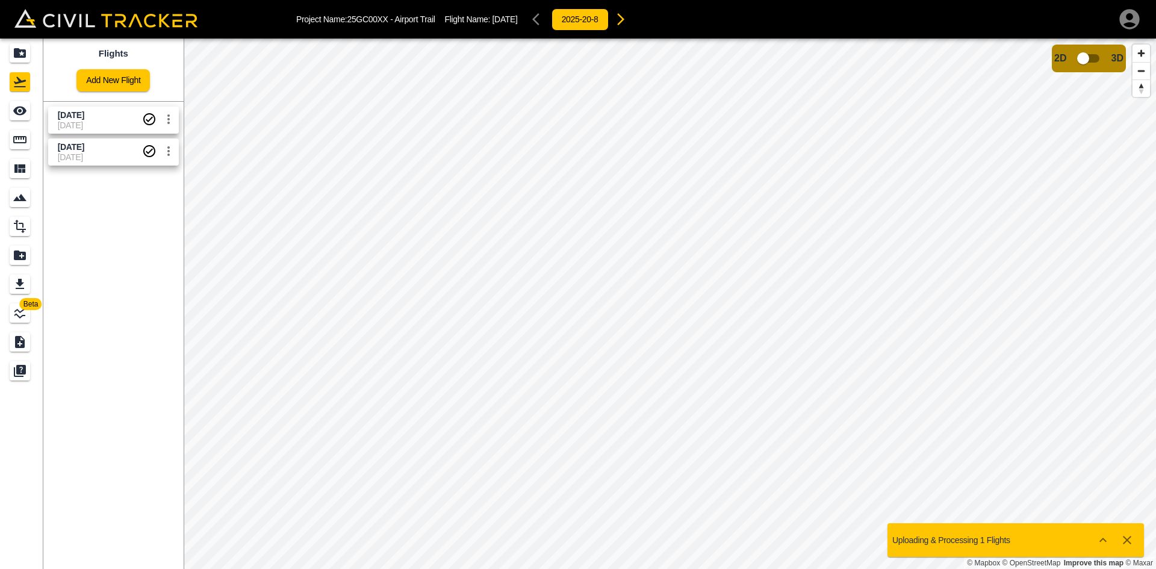
click at [164, 93] on div "Flights Add New Flight" at bounding box center [113, 70] width 140 height 63
click at [114, 84] on link "Add New Flight" at bounding box center [112, 80] width 73 height 22
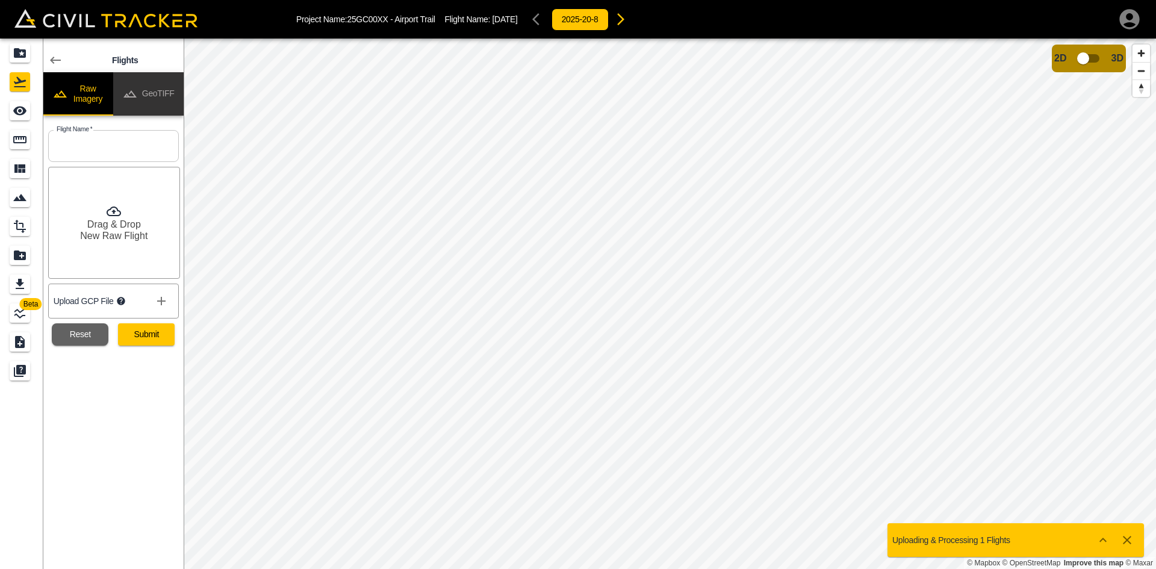
click at [160, 83] on button "GeoTIFF" at bounding box center [148, 93] width 70 height 43
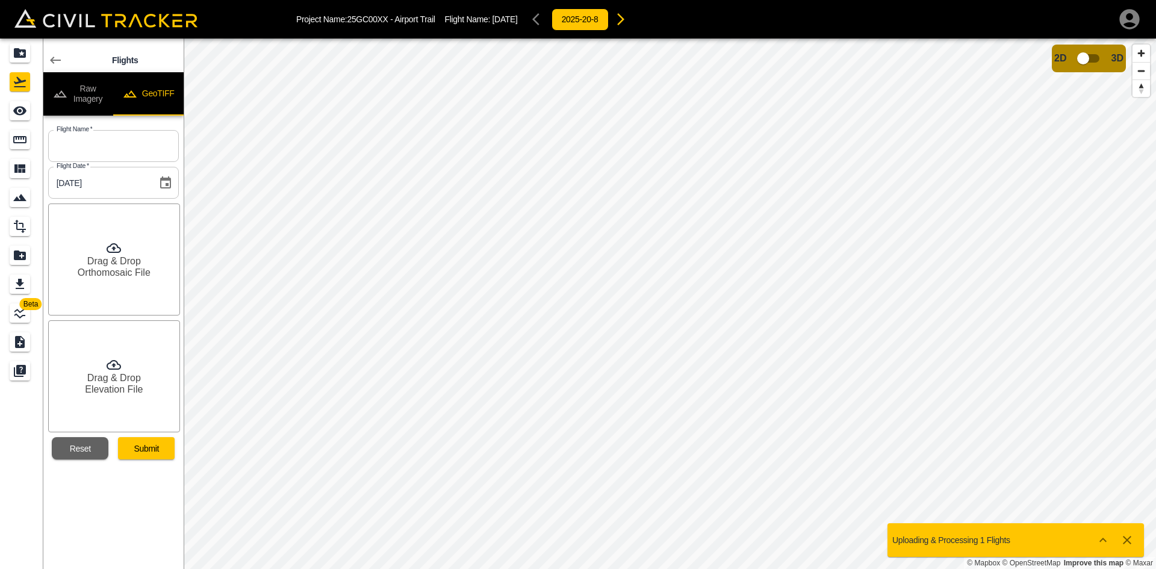
click at [116, 145] on input "text" at bounding box center [113, 146] width 131 height 32
type input "[DATE]"
click at [142, 258] on div "Drag & Drop Orthomosaic File" at bounding box center [114, 260] width 132 height 112
click at [123, 390] on h6 "Elevation File" at bounding box center [114, 389] width 58 height 11
drag, startPoint x: 162, startPoint y: 446, endPoint x: 171, endPoint y: 447, distance: 9.1
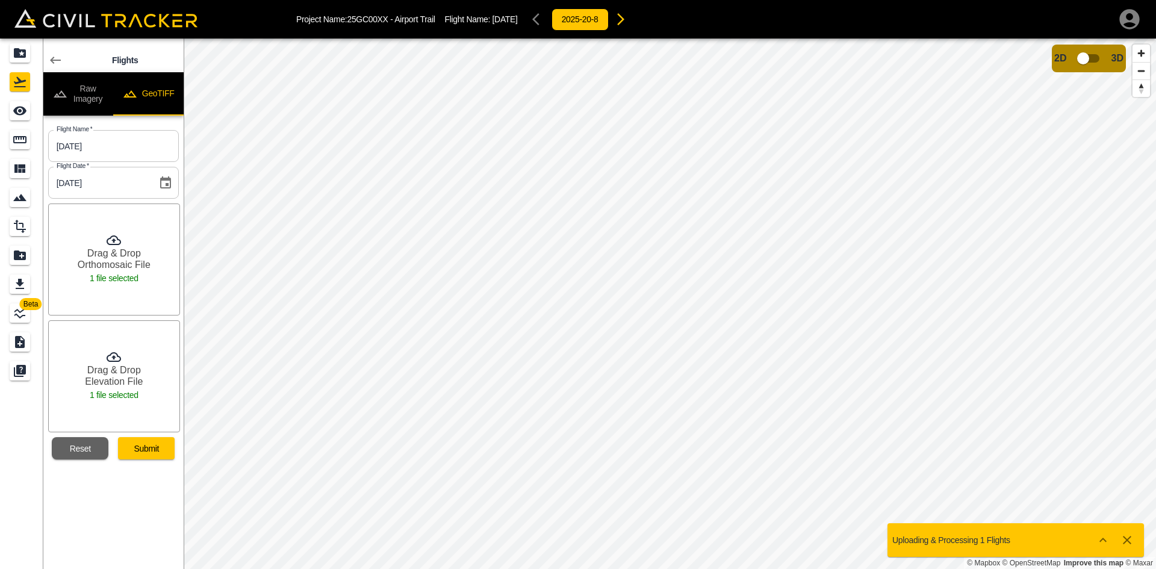
click at [162, 447] on button "Submit" at bounding box center [146, 448] width 57 height 22
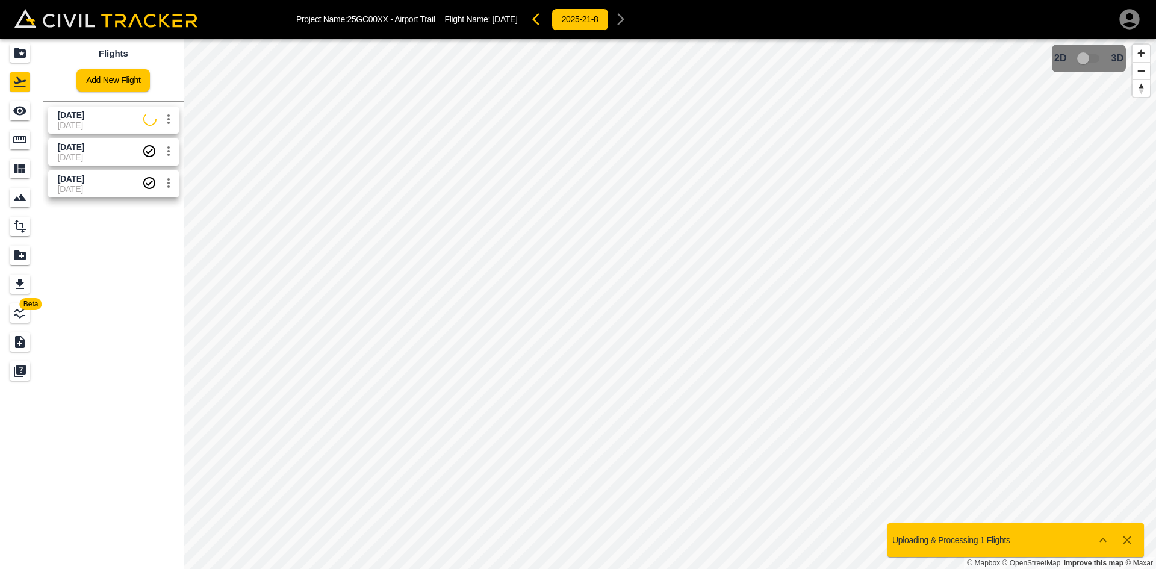
click at [97, 125] on span "[DATE]" at bounding box center [101, 125] width 86 height 10
click at [14, 104] on icon "See" at bounding box center [20, 111] width 14 height 14
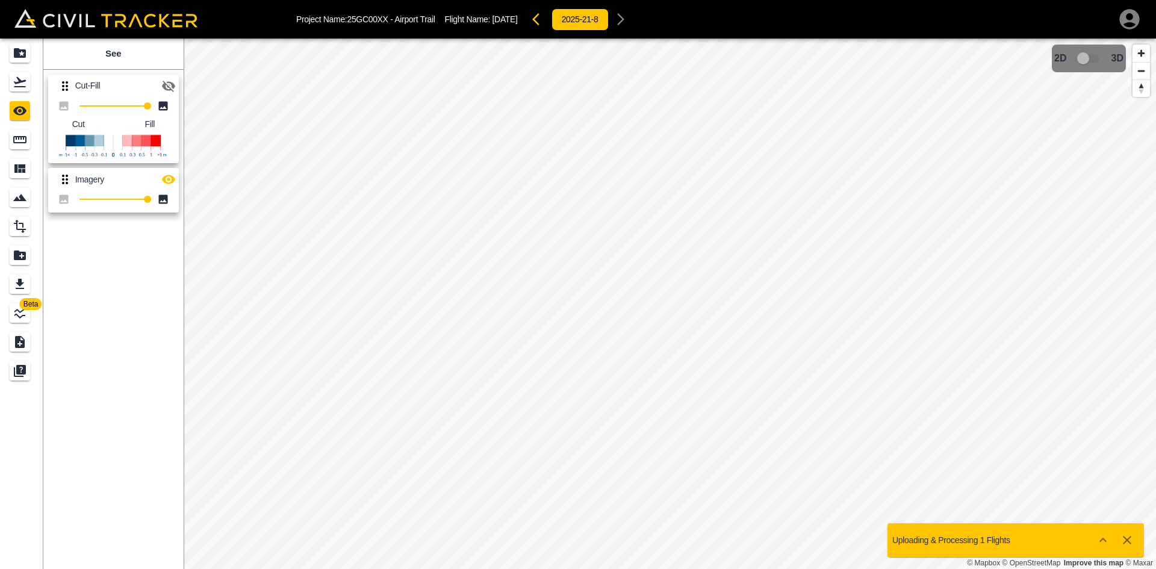
click at [1127, 19] on icon "button" at bounding box center [1130, 19] width 24 height 24
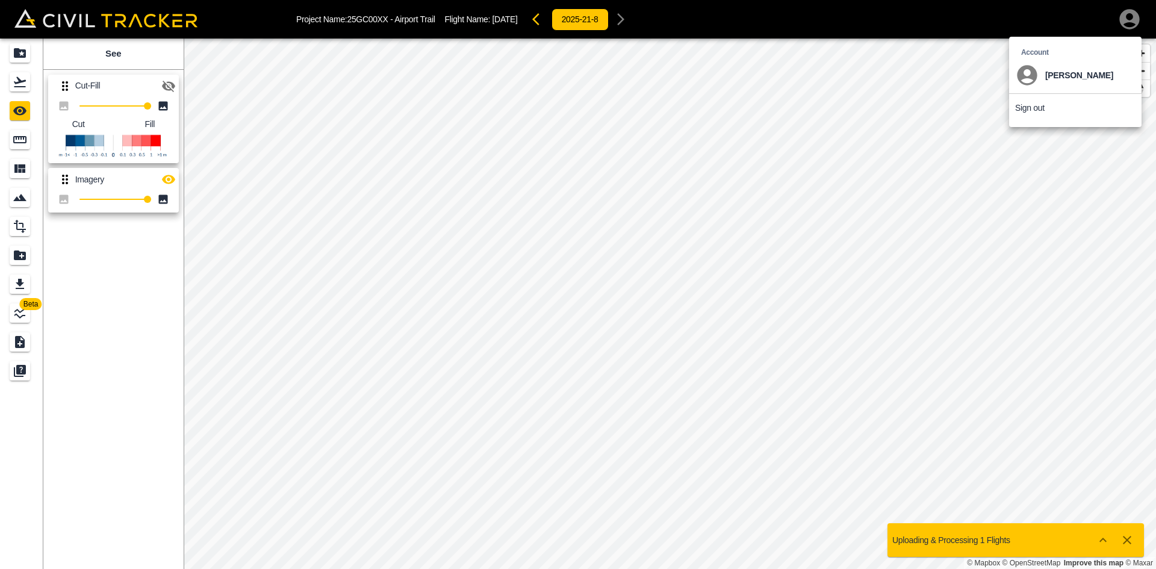
click at [1042, 108] on p "Sign out" at bounding box center [1030, 108] width 30 height 10
